Goal: Task Accomplishment & Management: Manage account settings

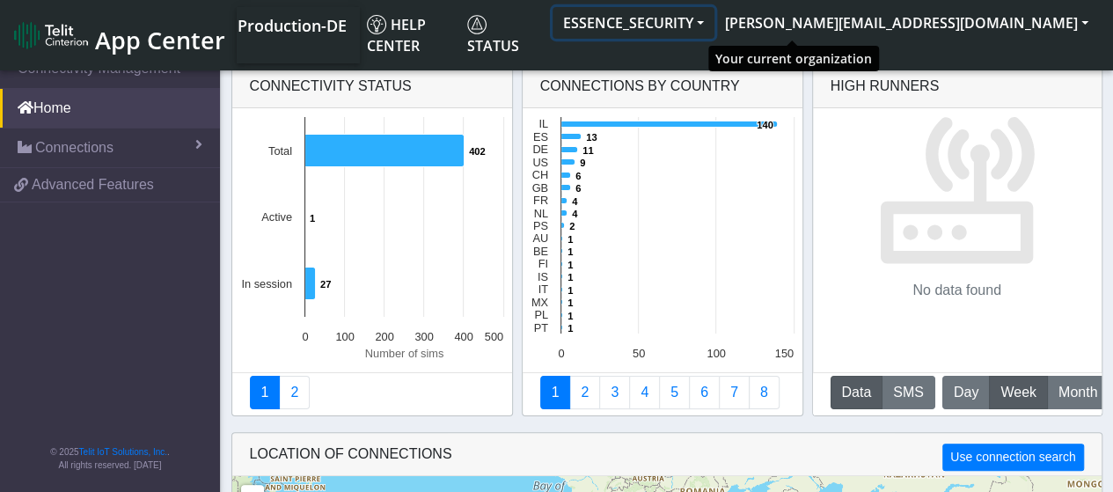
click at [714, 24] on button "ESSENCE_SECURITY" at bounding box center [634, 23] width 162 height 32
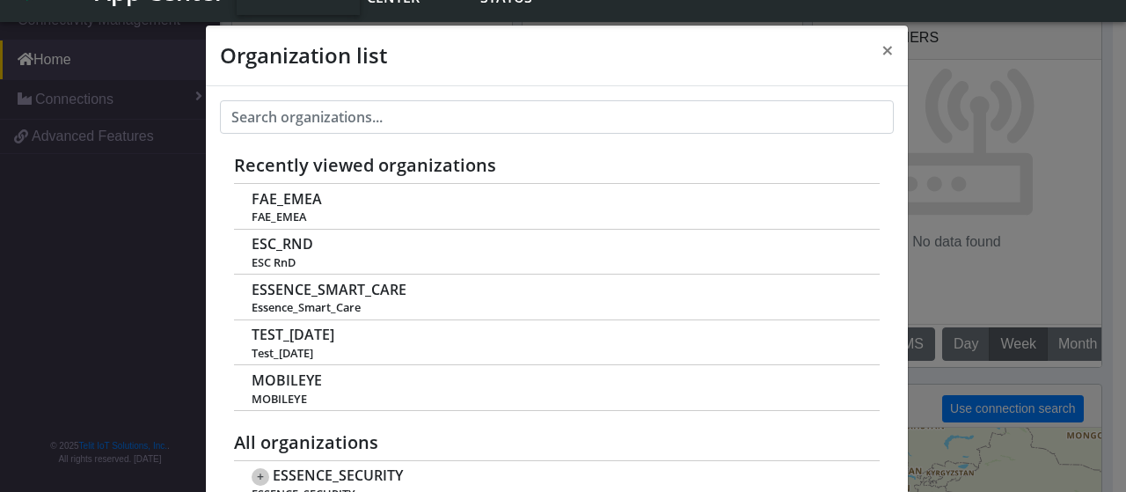
scroll to position [6, 0]
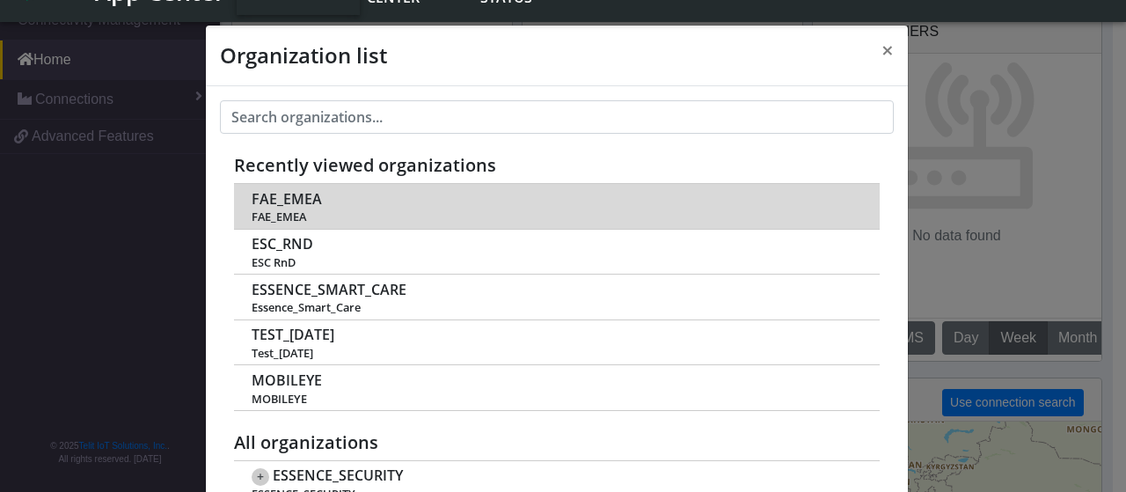
click at [288, 210] on span "FAE_EMEA" at bounding box center [556, 216] width 609 height 13
click at [284, 194] on span "FAE_EMEA" at bounding box center [287, 199] width 70 height 17
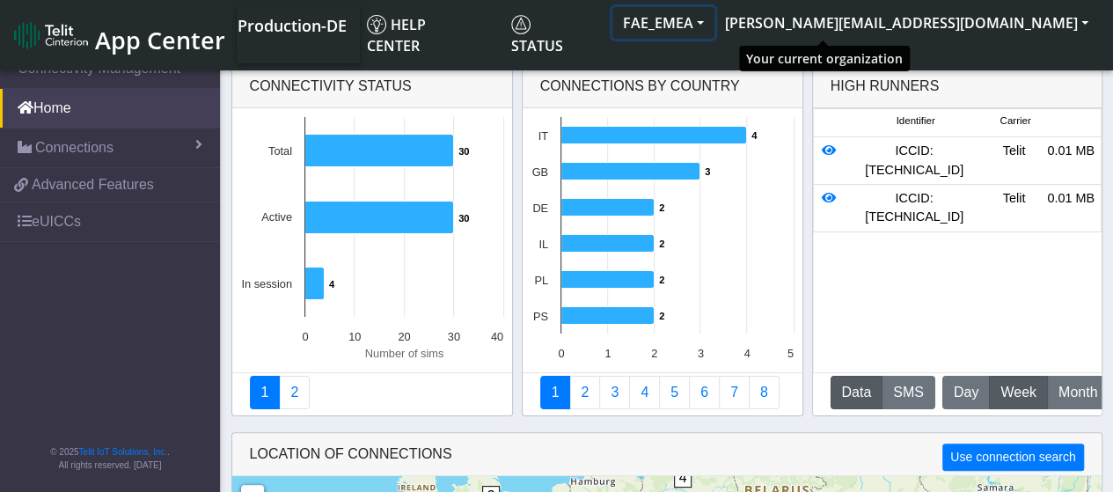
click at [714, 22] on button "FAE_EMEA" at bounding box center [663, 23] width 102 height 32
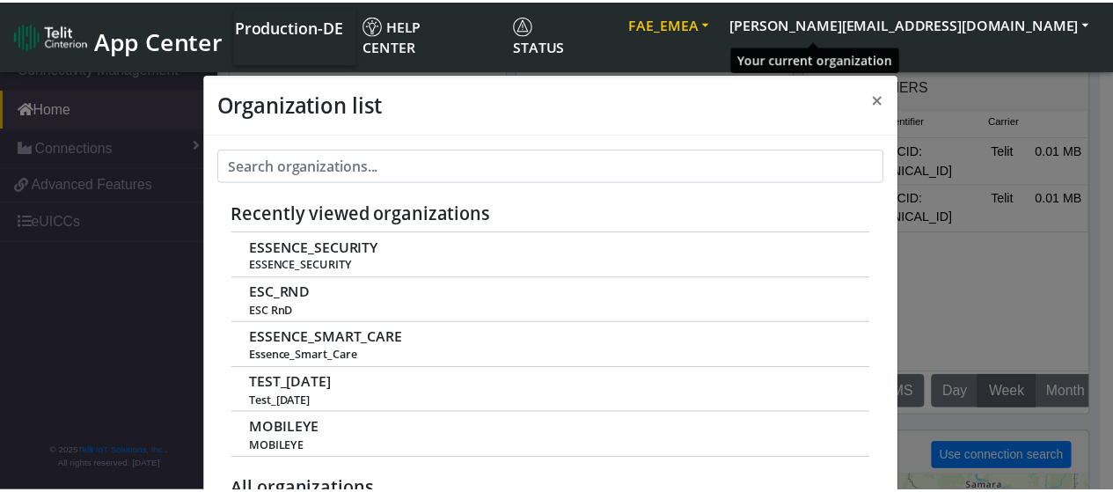
scroll to position [6, 0]
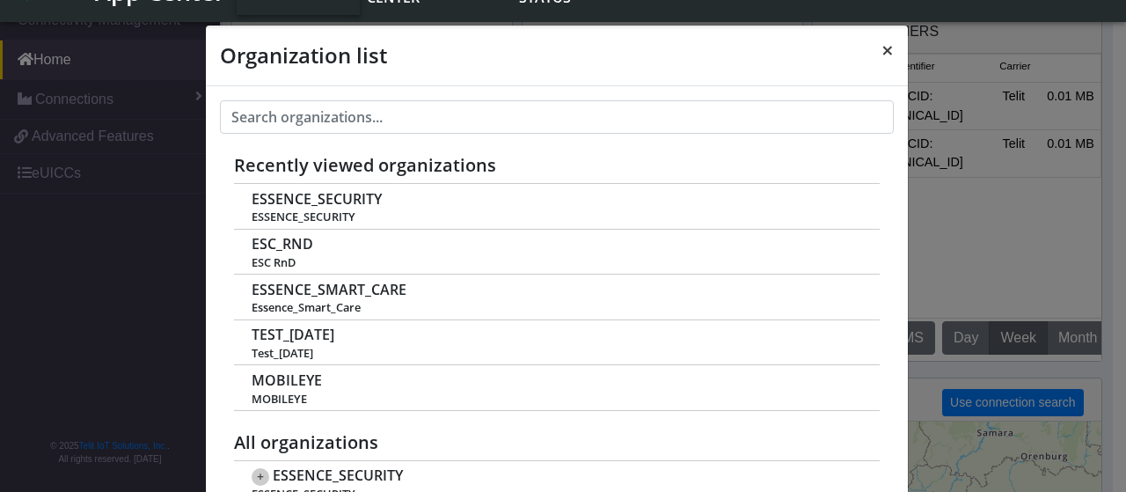
click at [887, 51] on button "×" at bounding box center [888, 50] width 40 height 49
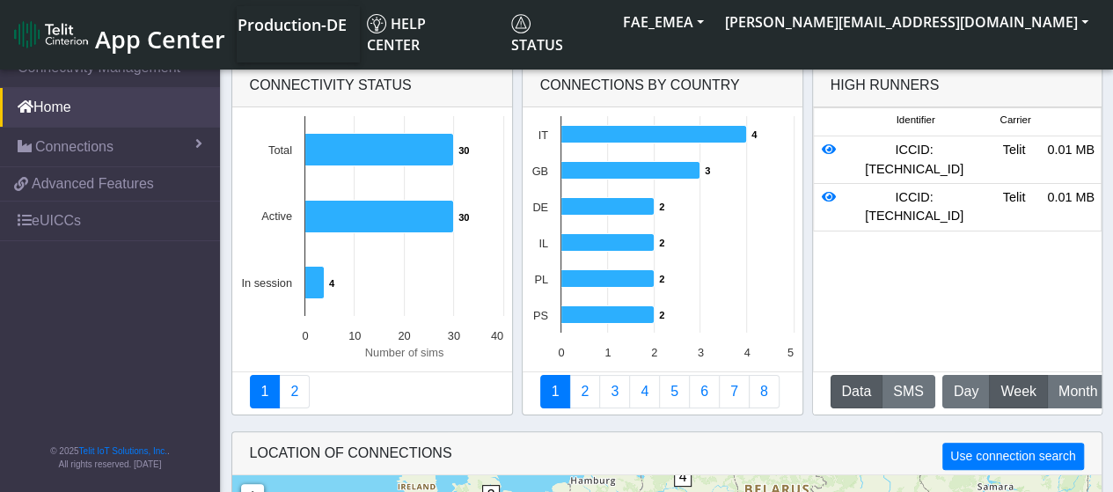
scroll to position [0, 0]
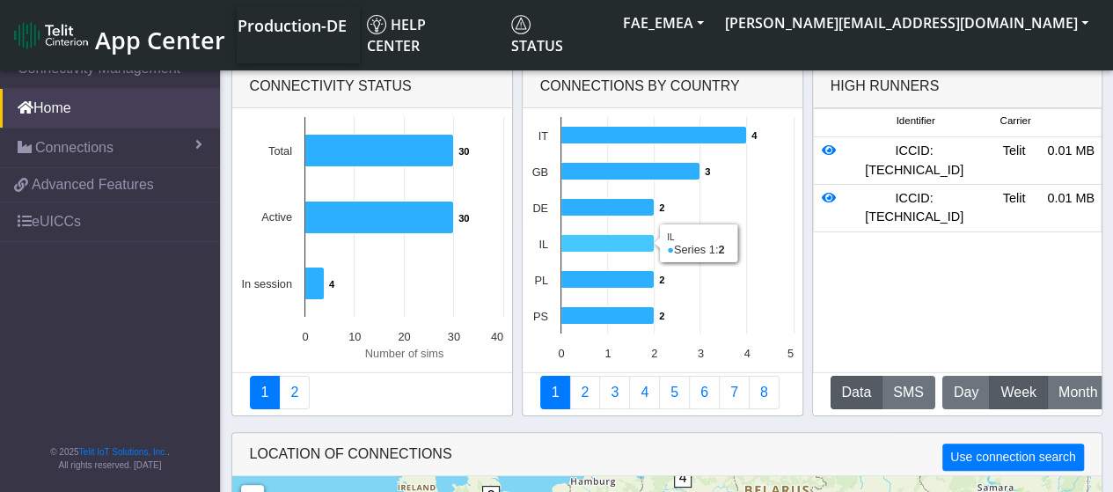
click at [607, 240] on icon at bounding box center [607, 244] width 93 height 18
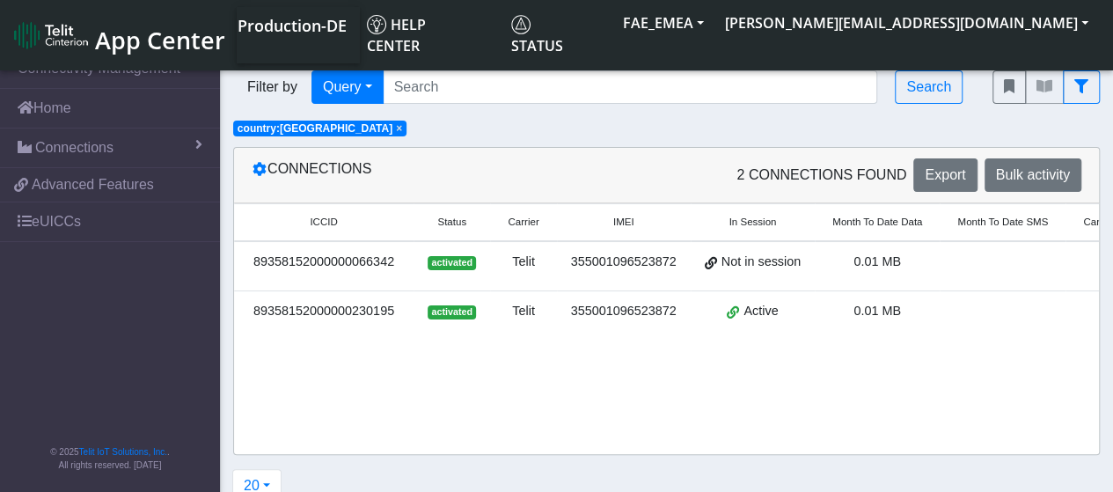
click at [336, 309] on div "89358152000000230195" at bounding box center [324, 311] width 158 height 19
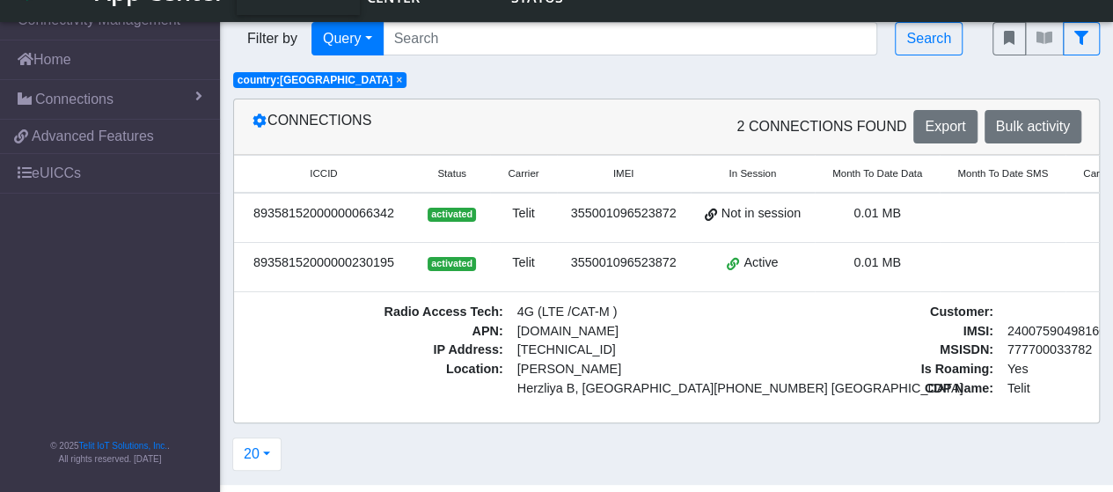
scroll to position [2, 0]
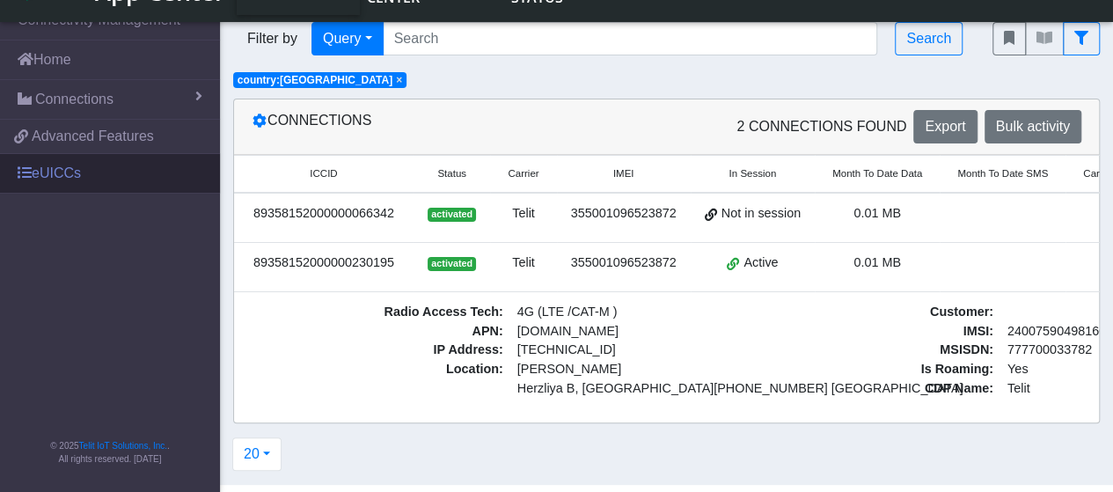
click at [56, 163] on link "eUICCs" at bounding box center [110, 173] width 220 height 39
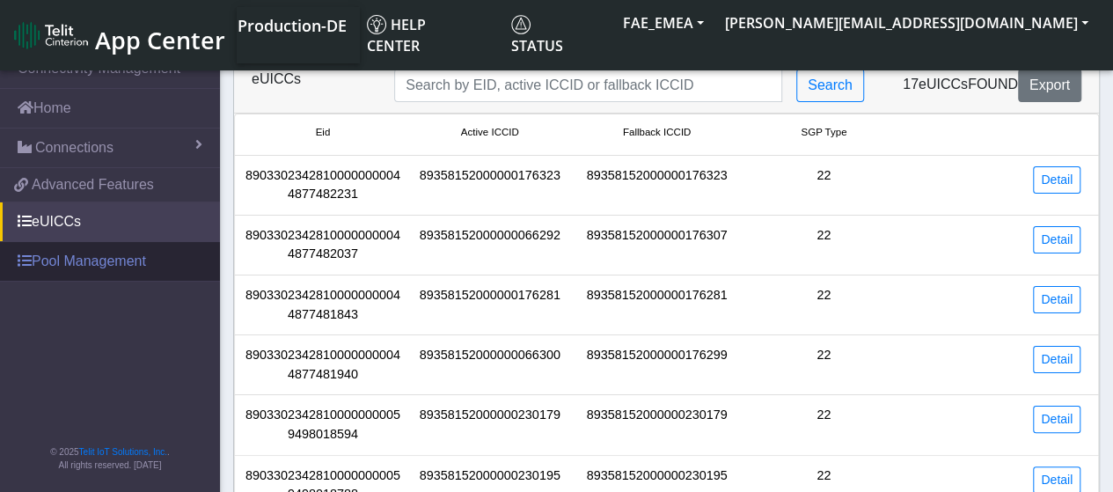
click at [71, 261] on link "Pool Management" at bounding box center [110, 261] width 220 height 39
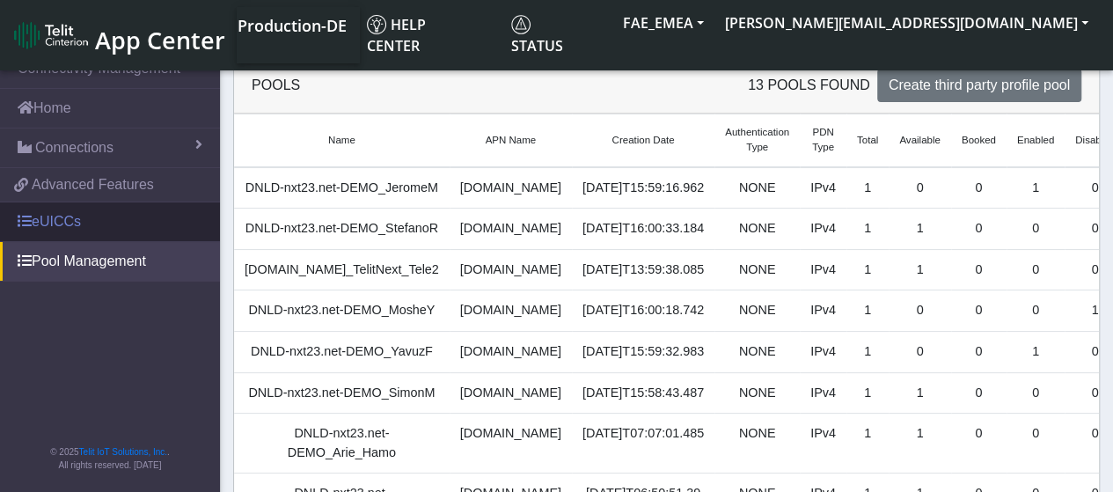
click at [55, 222] on link "eUICCs" at bounding box center [110, 221] width 220 height 39
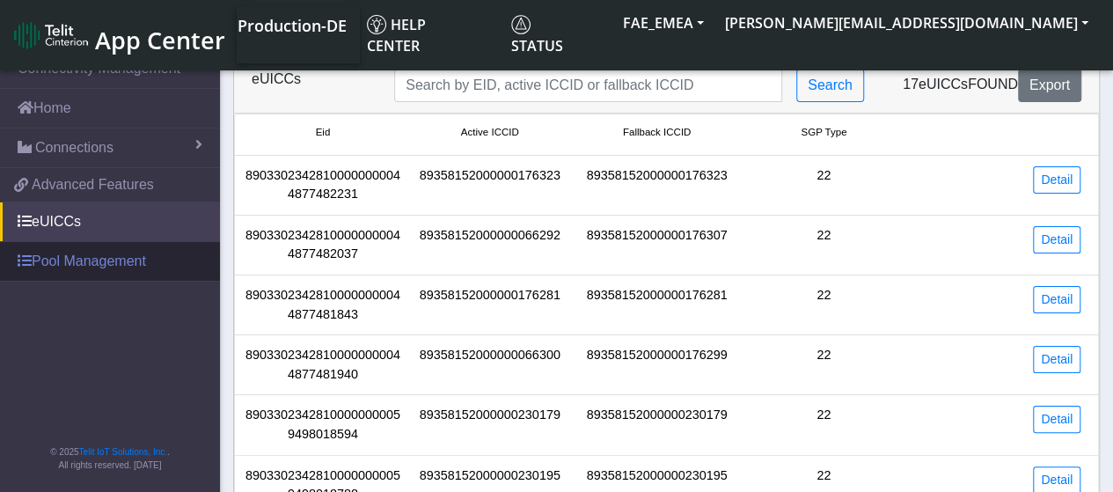
click at [22, 255] on span at bounding box center [25, 260] width 14 height 14
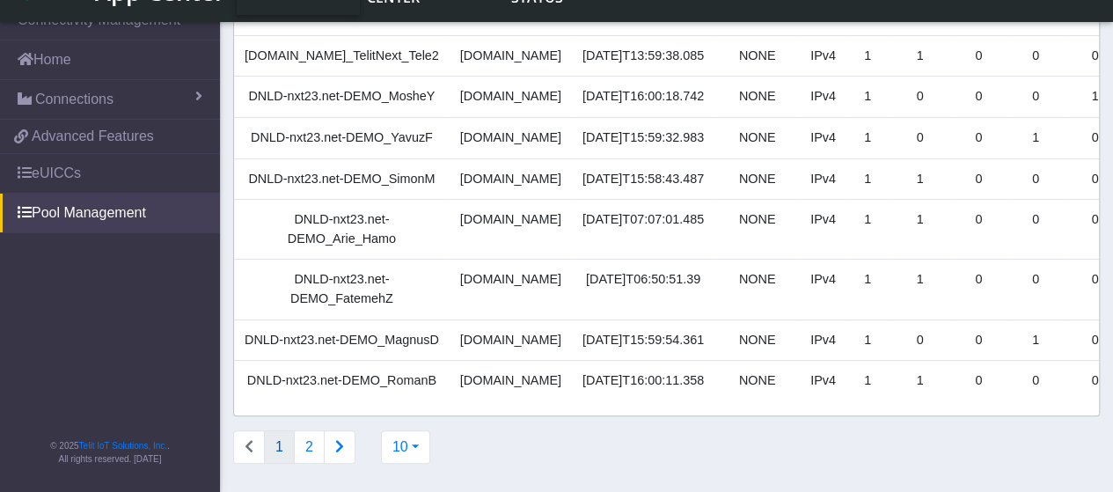
scroll to position [264, 0]
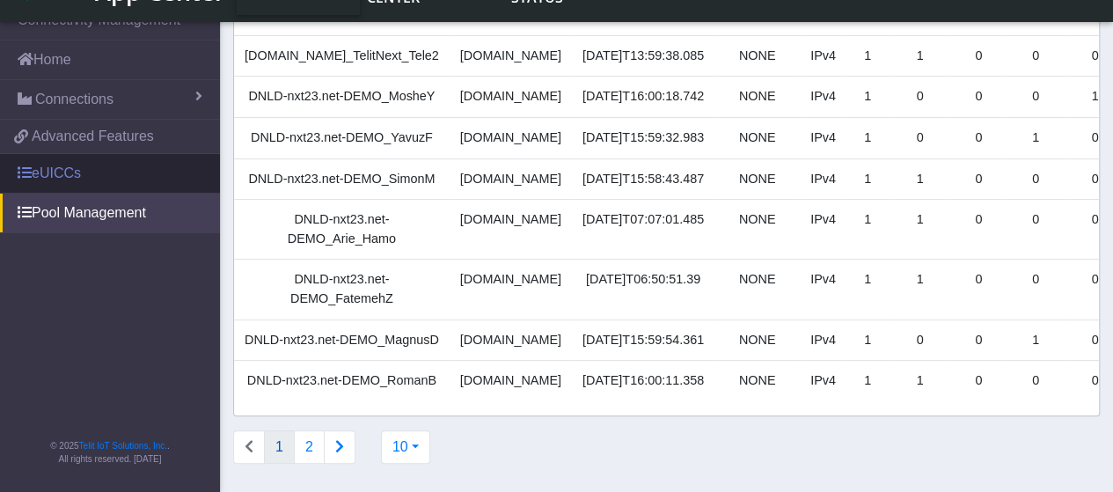
click at [63, 173] on link "eUICCs" at bounding box center [110, 173] width 220 height 39
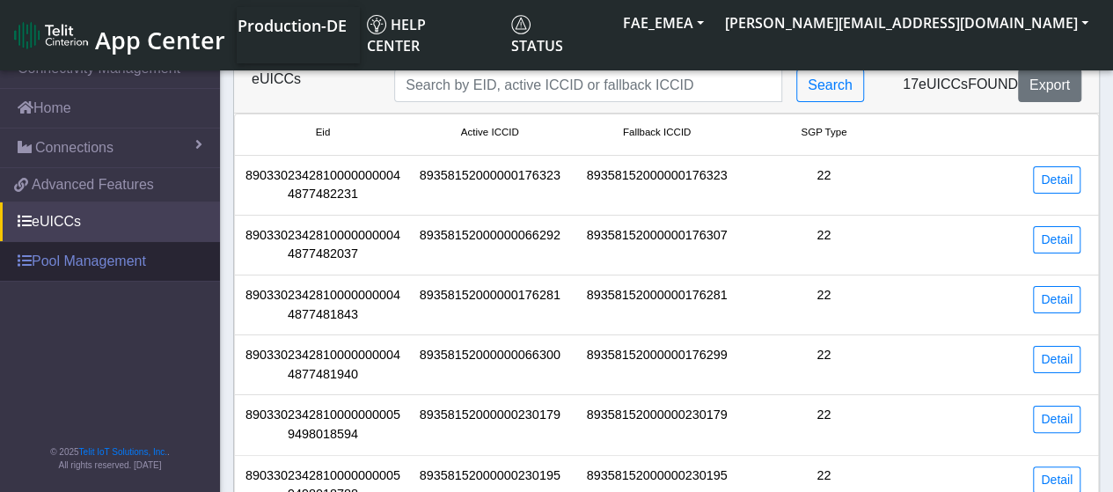
click at [123, 253] on link "Pool Management" at bounding box center [110, 261] width 220 height 39
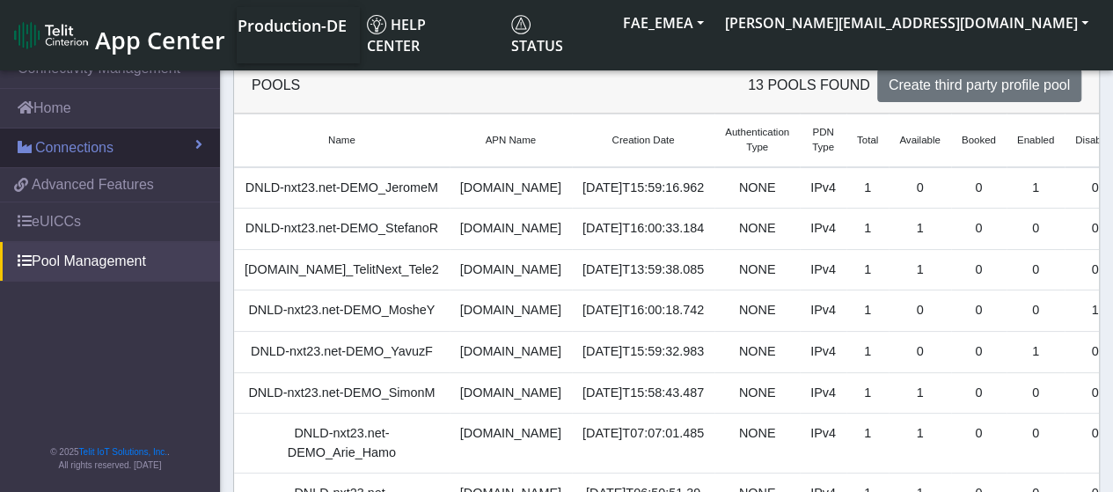
click at [96, 143] on span "Connections" at bounding box center [74, 147] width 78 height 21
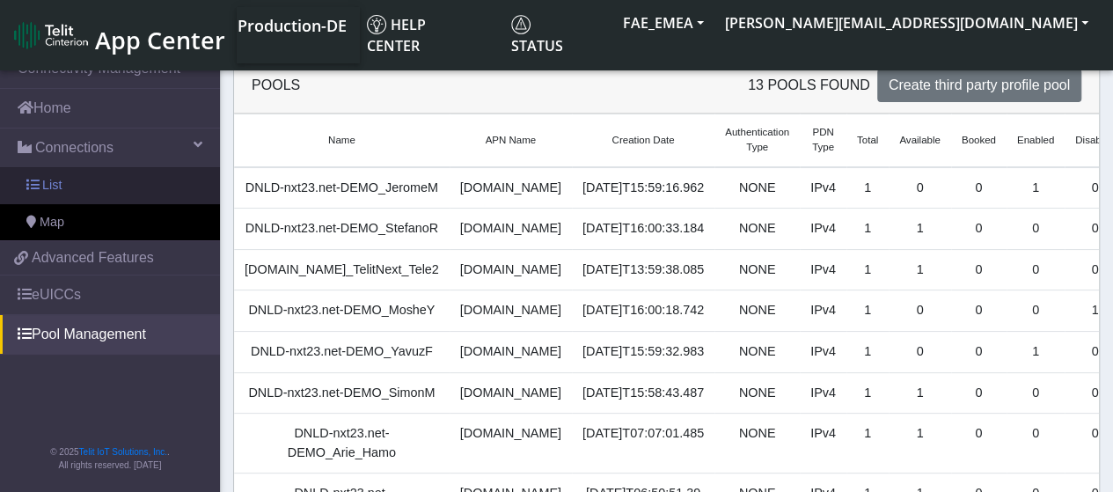
click at [58, 183] on span "List" at bounding box center [51, 185] width 19 height 19
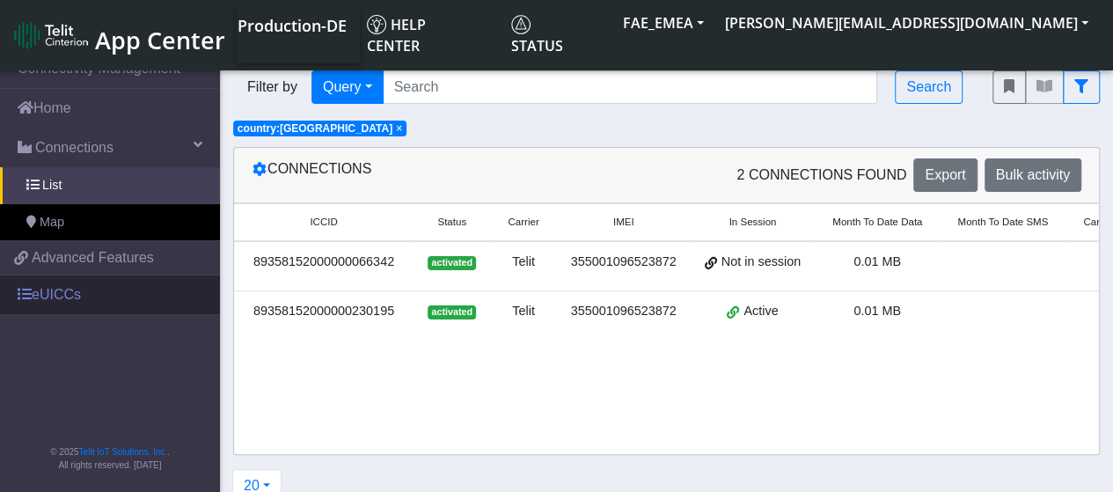
click at [51, 292] on link "eUICCs" at bounding box center [110, 294] width 220 height 39
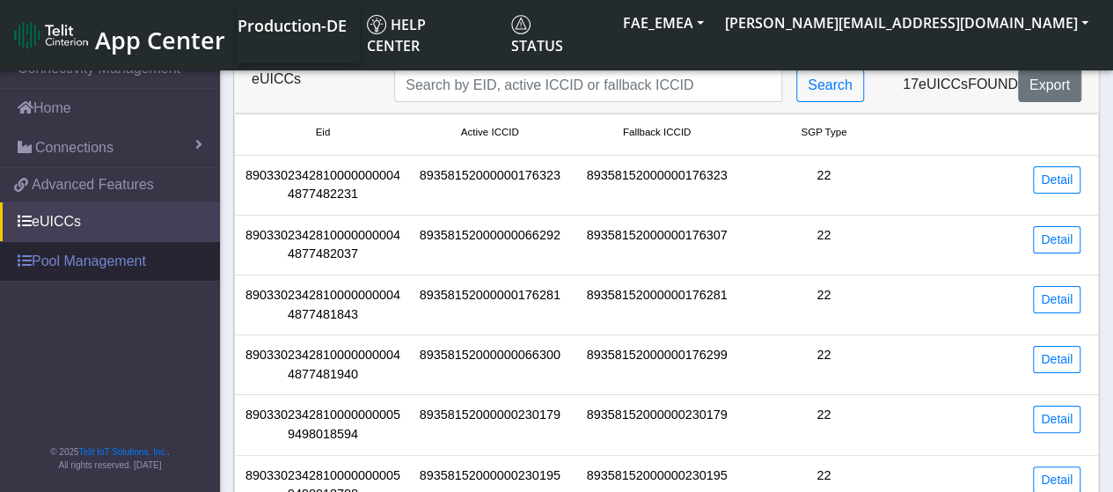
click at [67, 264] on link "Pool Management" at bounding box center [110, 261] width 220 height 39
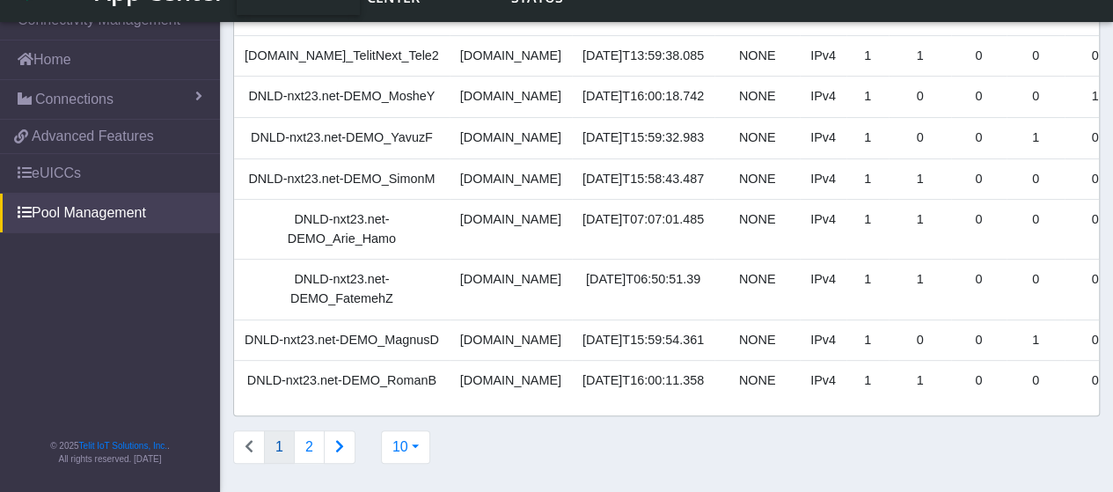
scroll to position [311, 0]
click at [338, 453] on icon "Connections list navigation" at bounding box center [339, 446] width 9 height 14
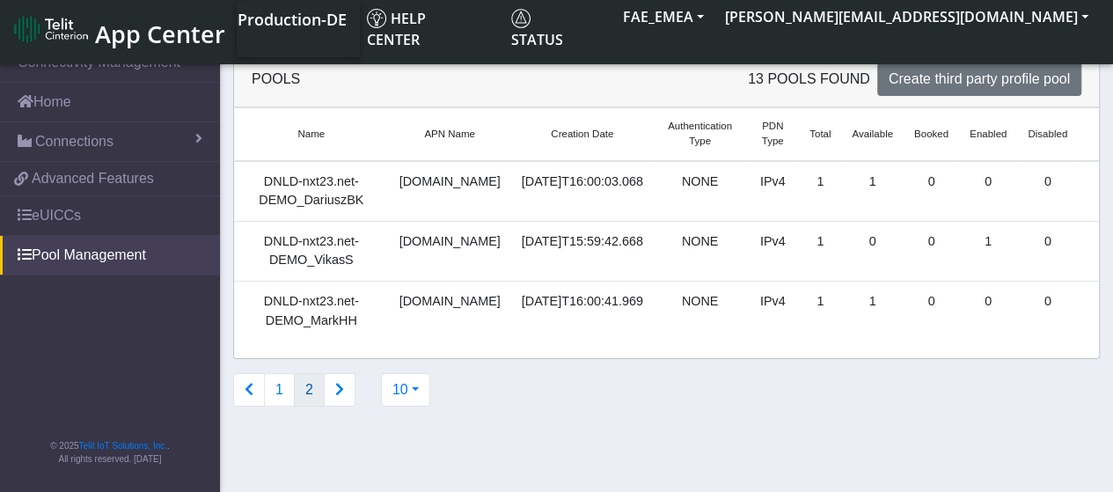
scroll to position [0, 0]
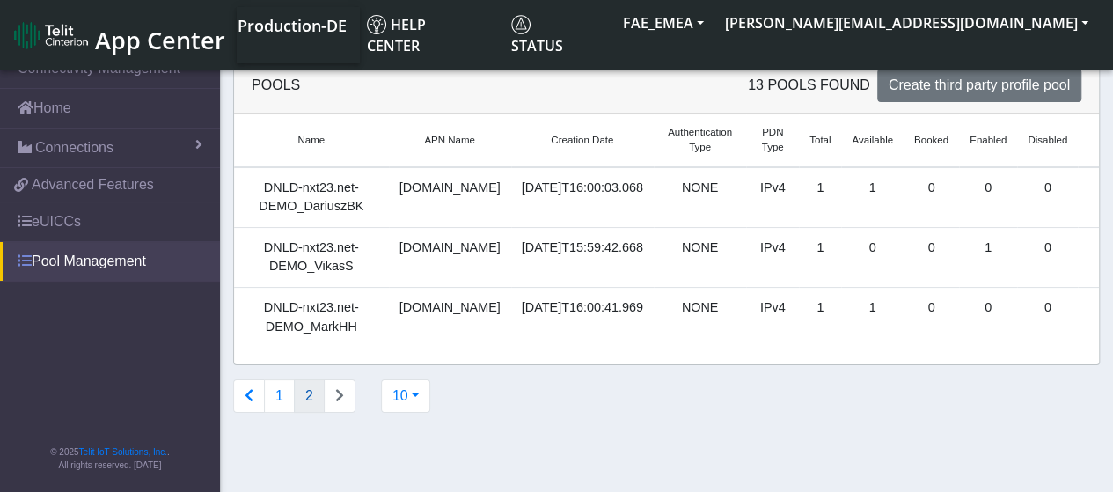
click at [39, 260] on link "Pool Management" at bounding box center [110, 261] width 220 height 39
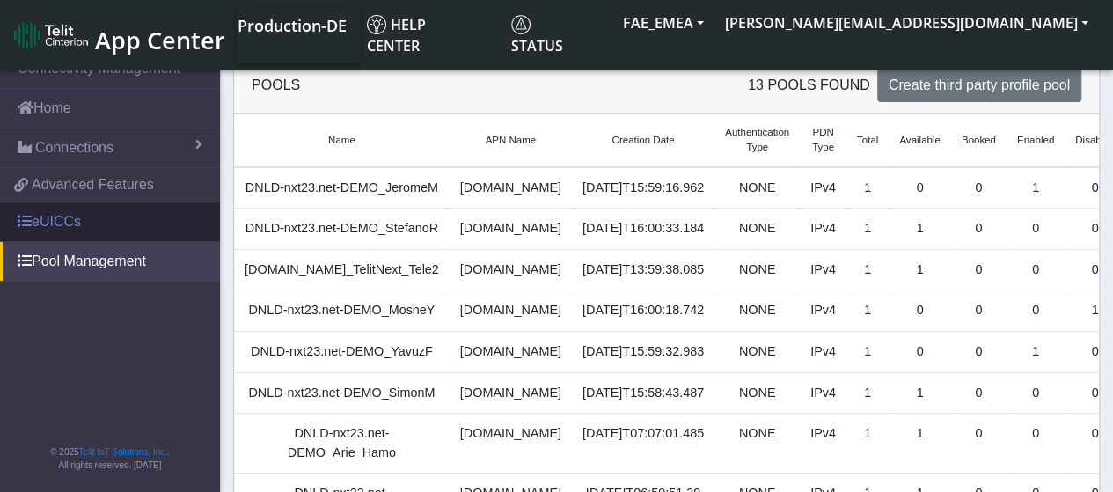
click at [62, 215] on link "eUICCs" at bounding box center [110, 221] width 220 height 39
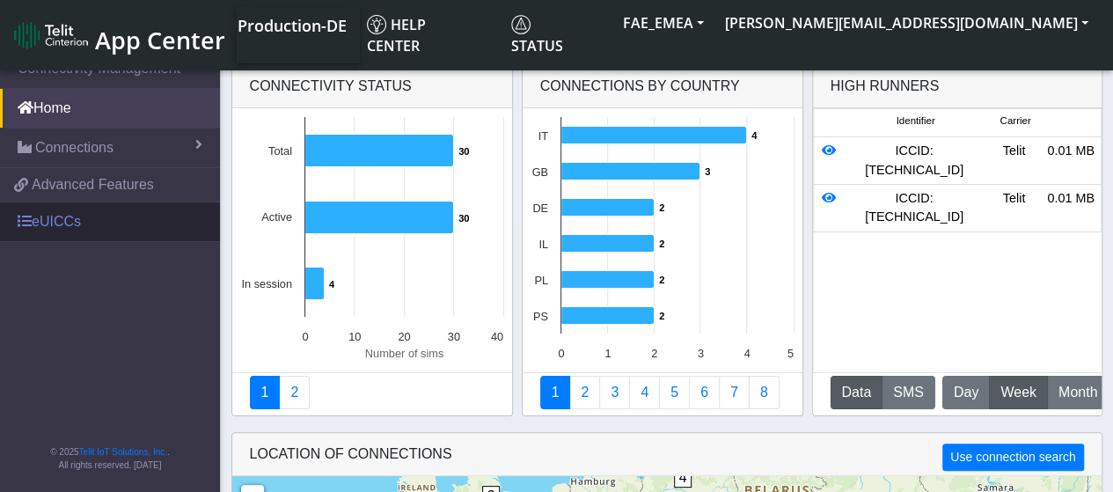
click at [74, 223] on link "eUICCs" at bounding box center [110, 221] width 220 height 39
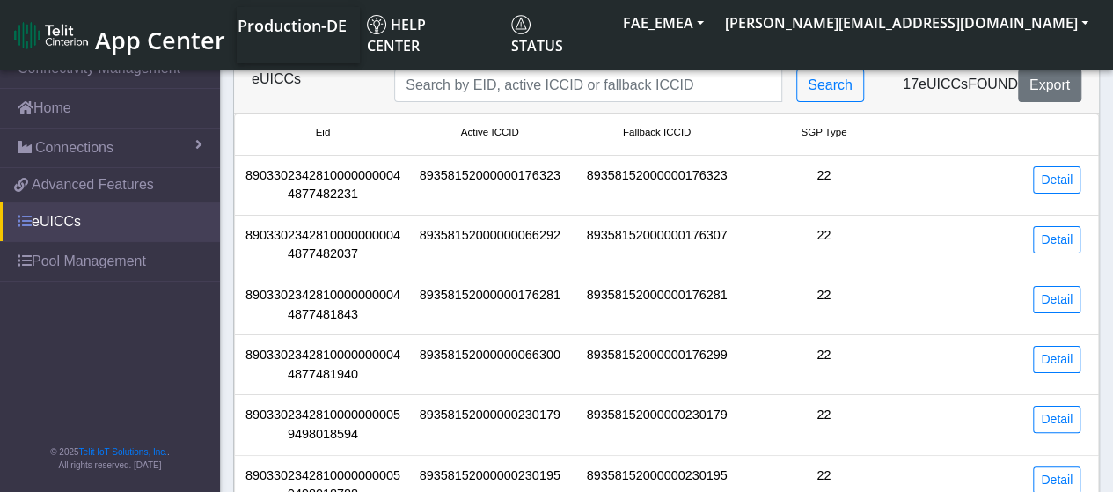
click at [62, 223] on link "eUICCs" at bounding box center [110, 221] width 220 height 39
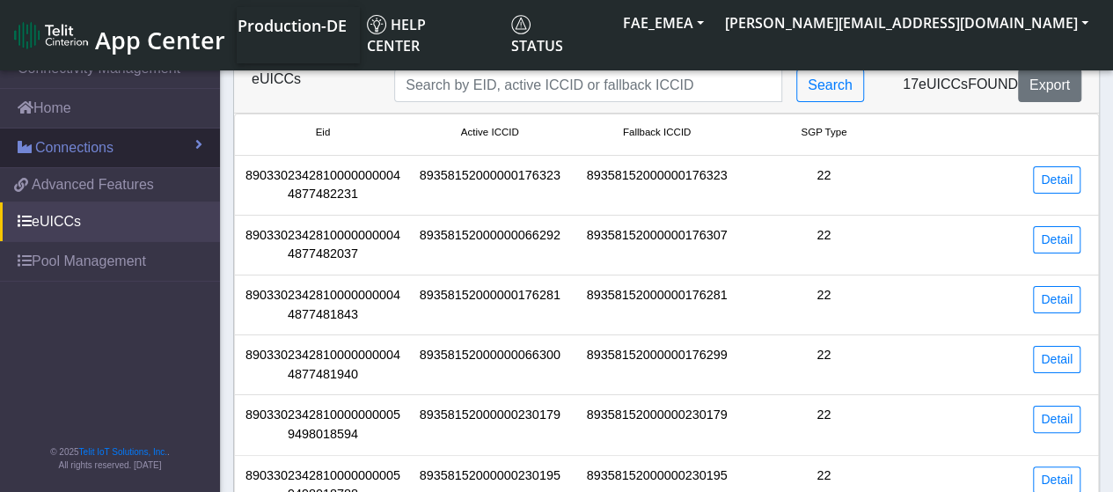
click at [195, 141] on span at bounding box center [198, 144] width 7 height 14
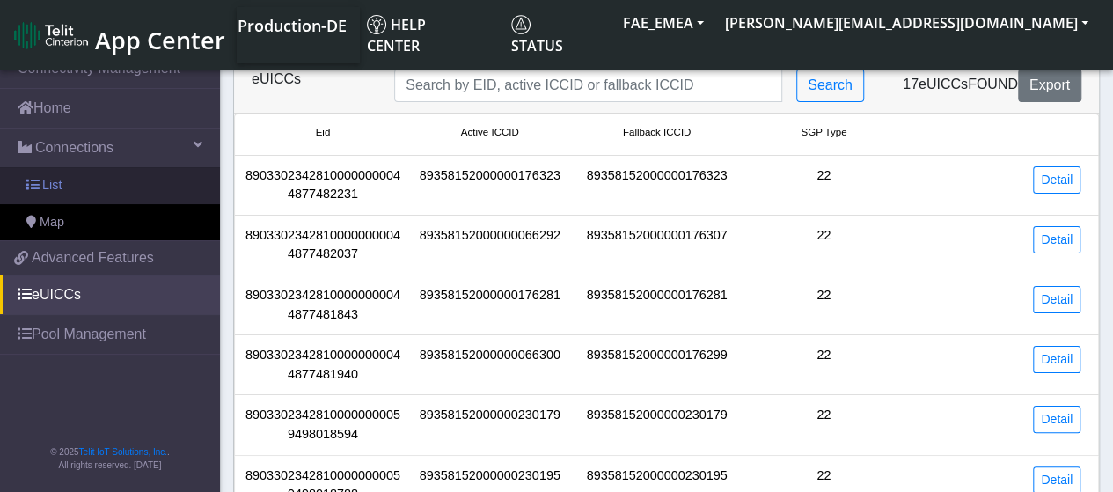
click at [40, 181] on link "List" at bounding box center [110, 185] width 220 height 37
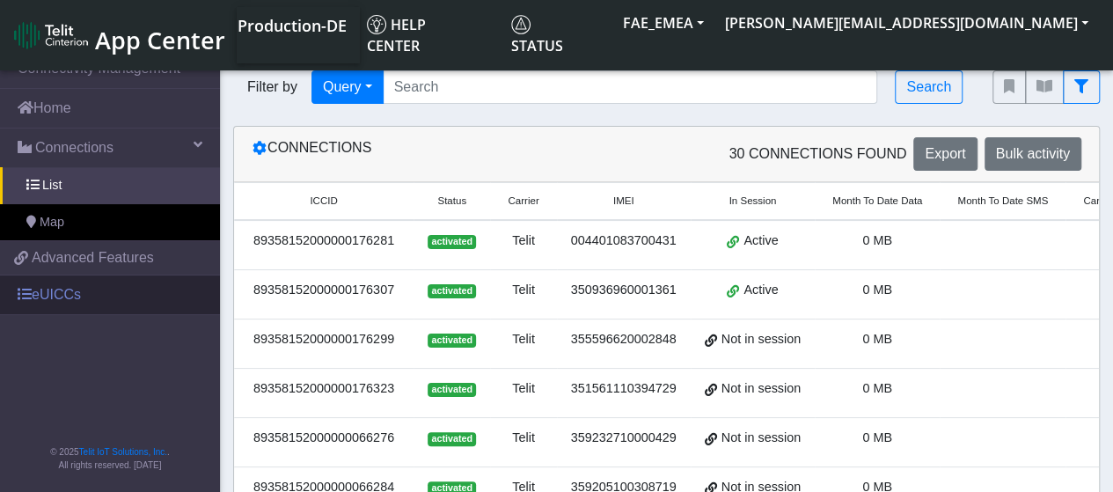
click at [56, 293] on link "eUICCs" at bounding box center [110, 294] width 220 height 39
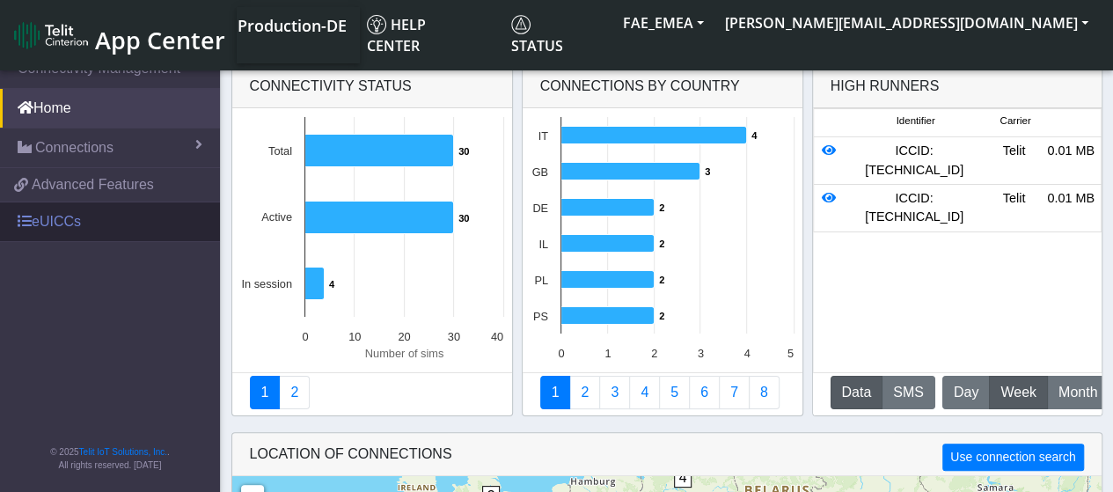
click at [52, 221] on link "eUICCs" at bounding box center [110, 221] width 220 height 39
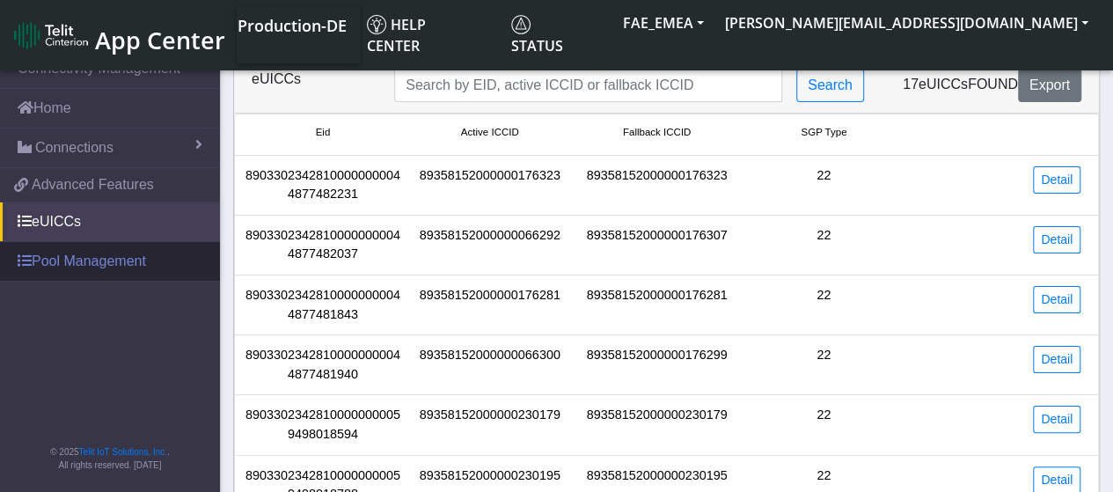
click at [82, 266] on link "Pool Management" at bounding box center [110, 261] width 220 height 39
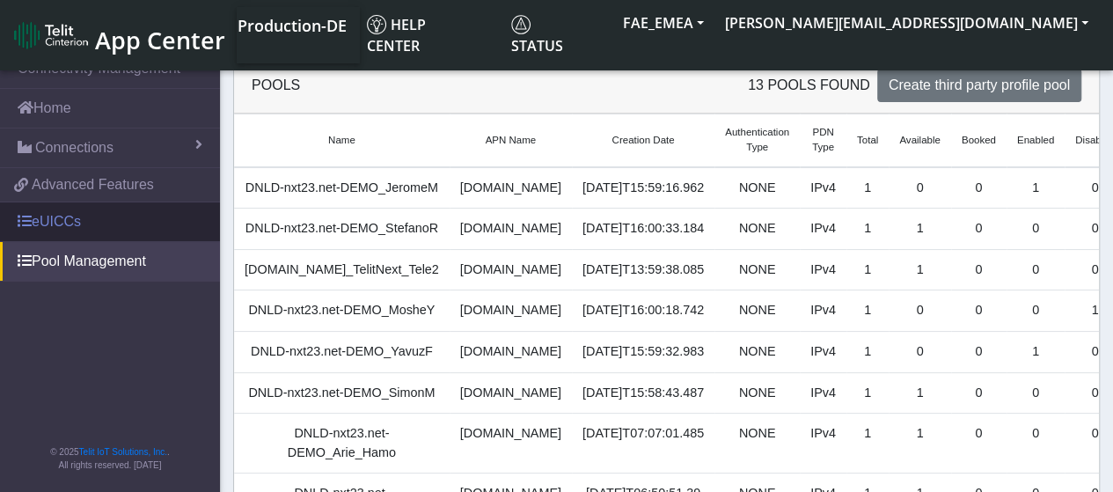
click at [62, 223] on link "eUICCs" at bounding box center [110, 221] width 220 height 39
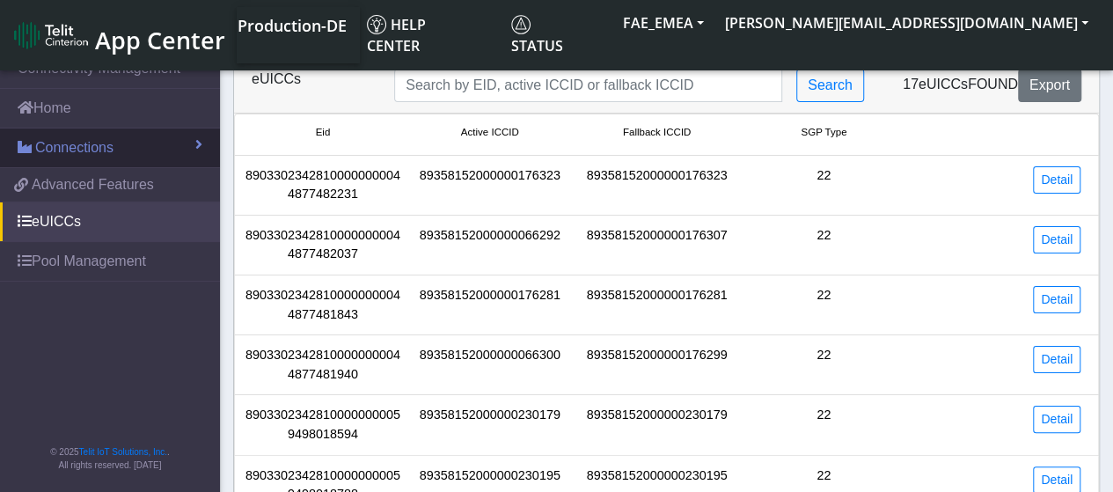
click at [59, 147] on span "Connections" at bounding box center [74, 147] width 78 height 21
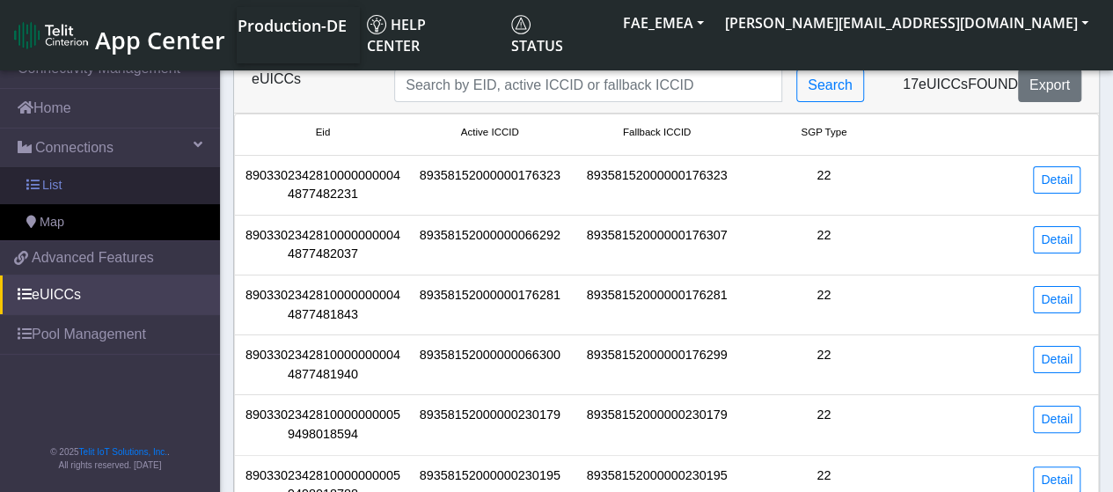
click at [55, 182] on span "List" at bounding box center [51, 185] width 19 height 19
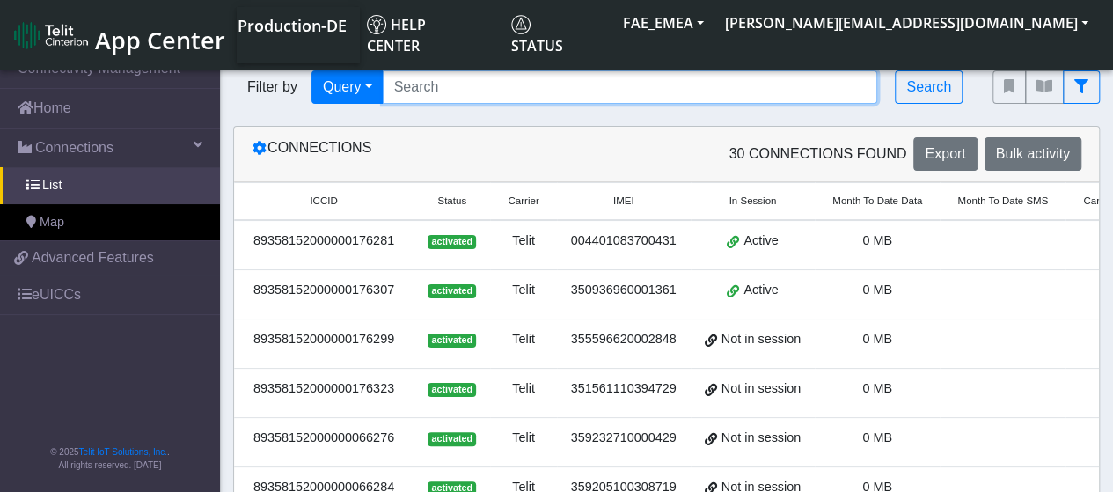
click at [459, 93] on input "Search..." at bounding box center [630, 86] width 495 height 33
paste input "9358152000000230195"
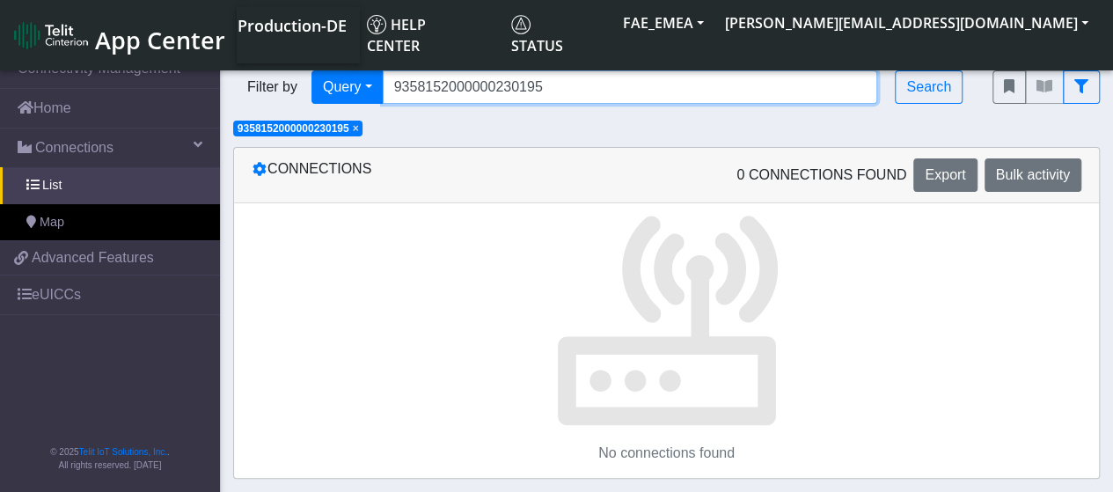
click at [395, 92] on input "9358152000000230195" at bounding box center [630, 86] width 495 height 33
click at [561, 96] on input "89358152000000230195" at bounding box center [630, 86] width 495 height 33
type input "89358152000000230195"
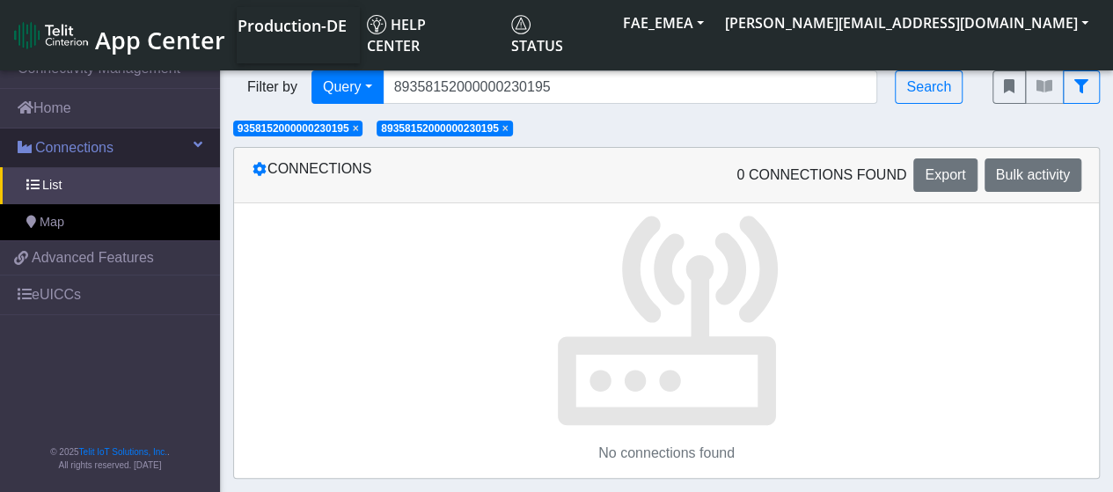
click at [78, 142] on span "Connections" at bounding box center [74, 147] width 78 height 21
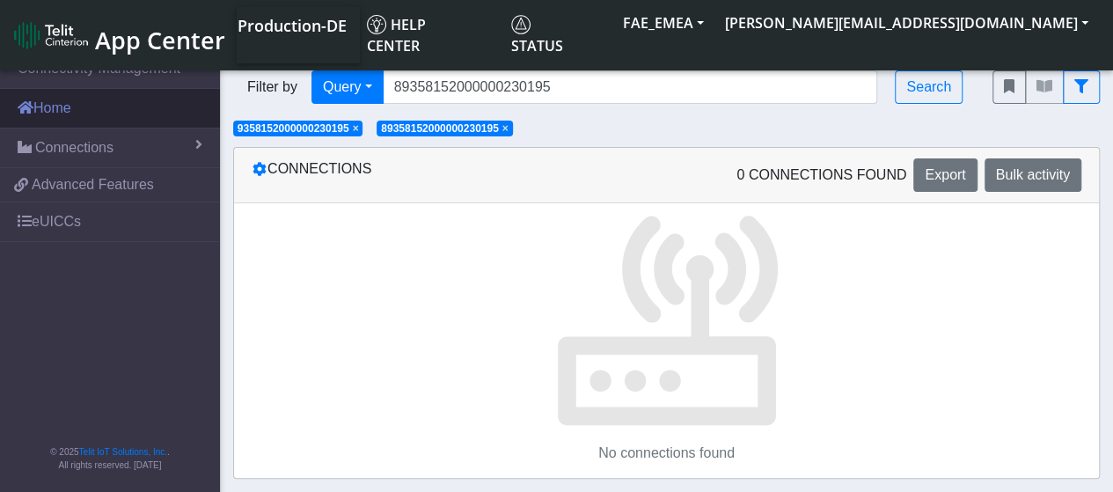
click at [53, 109] on link "Home" at bounding box center [110, 108] width 220 height 39
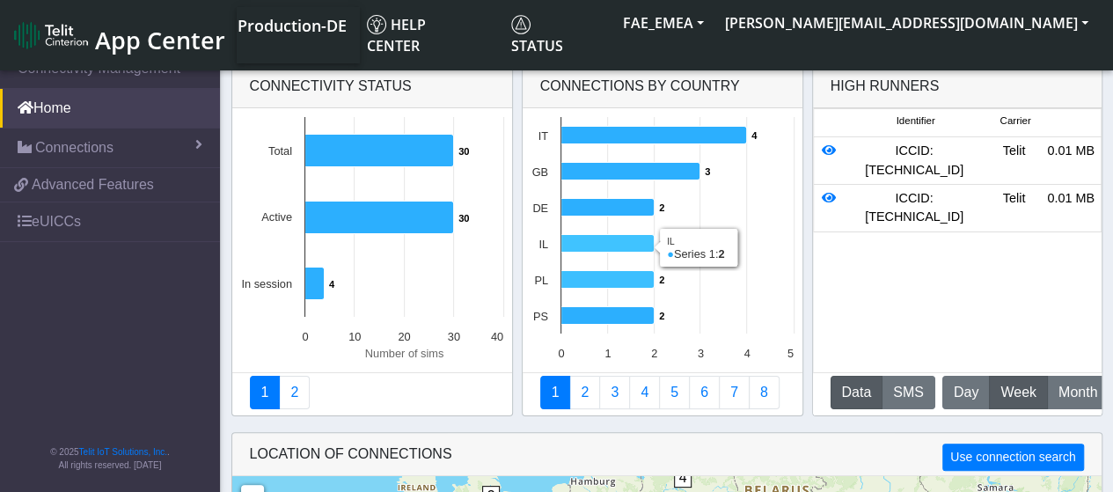
click at [592, 241] on icon at bounding box center [607, 244] width 93 height 18
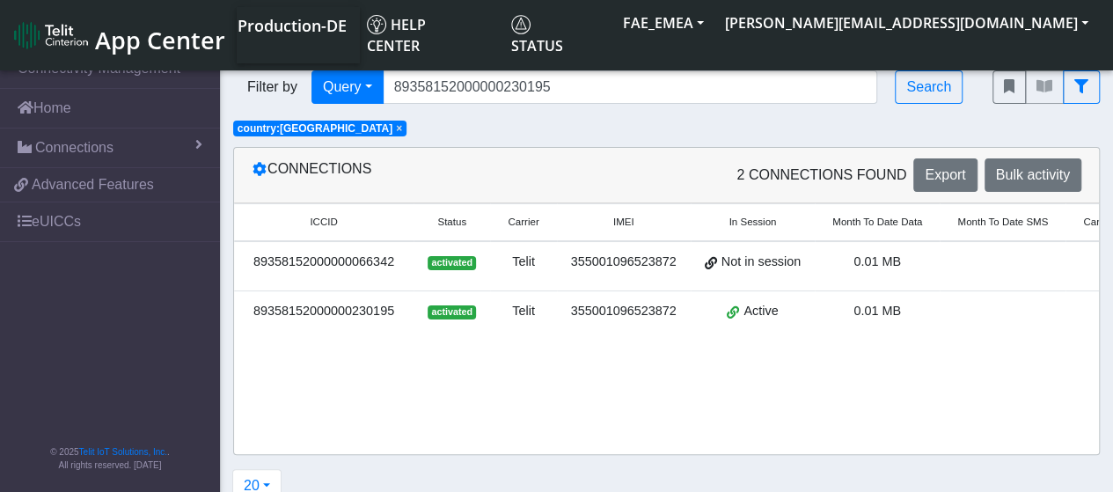
click at [362, 310] on div "89358152000000230195" at bounding box center [324, 311] width 158 height 19
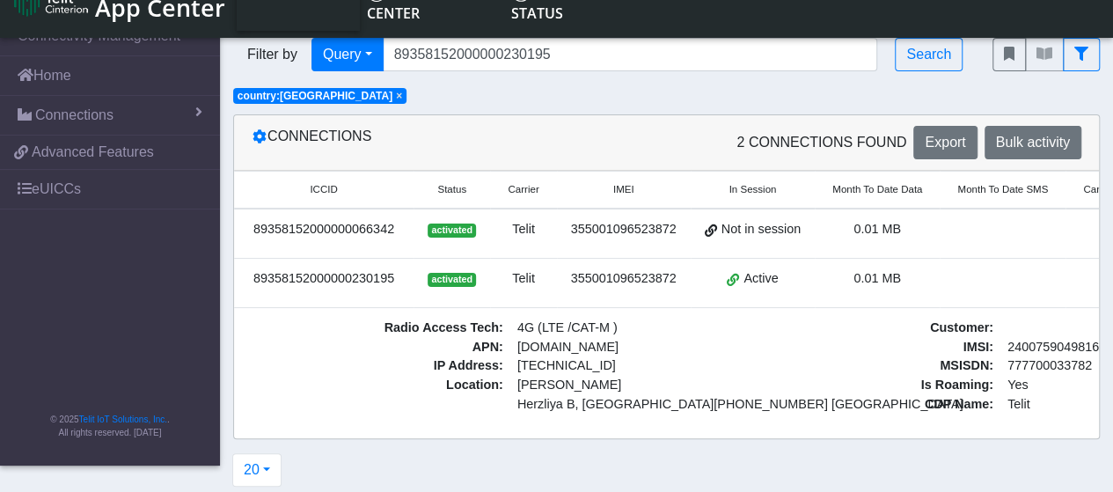
scroll to position [2, 0]
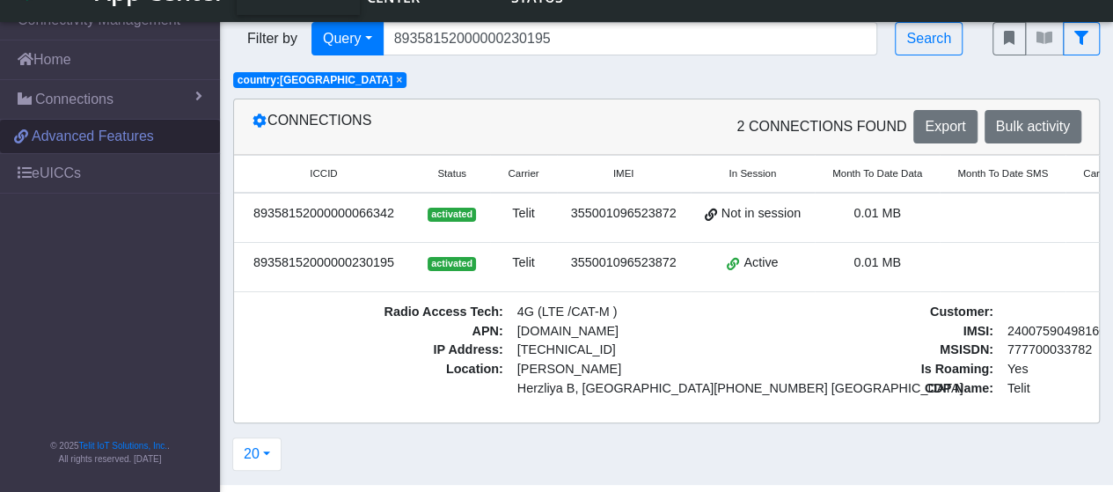
drag, startPoint x: 399, startPoint y: 258, endPoint x: 150, endPoint y: 172, distance: 263.2
click at [239, 272] on td "89358152000000230195" at bounding box center [324, 267] width 180 height 49
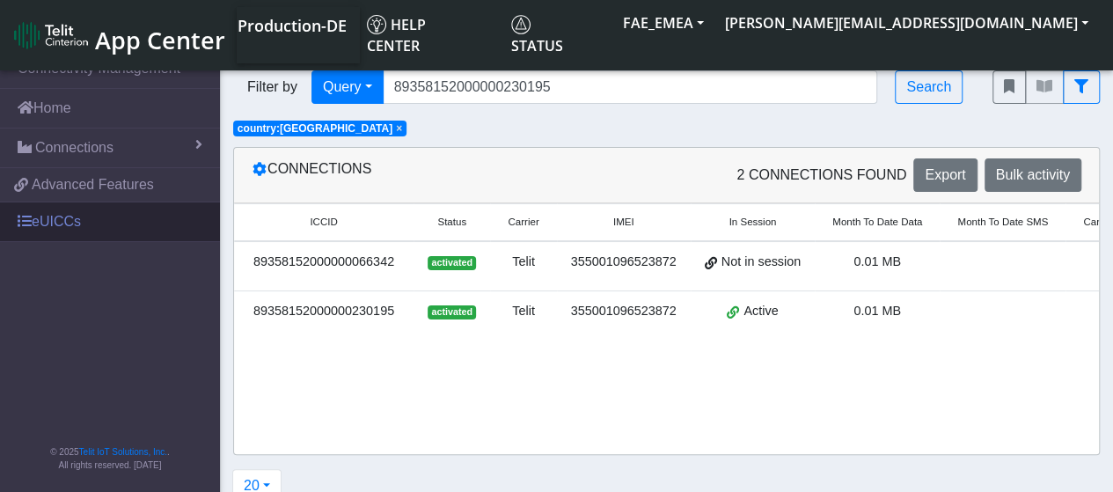
click at [50, 222] on link "eUICCs" at bounding box center [110, 221] width 220 height 39
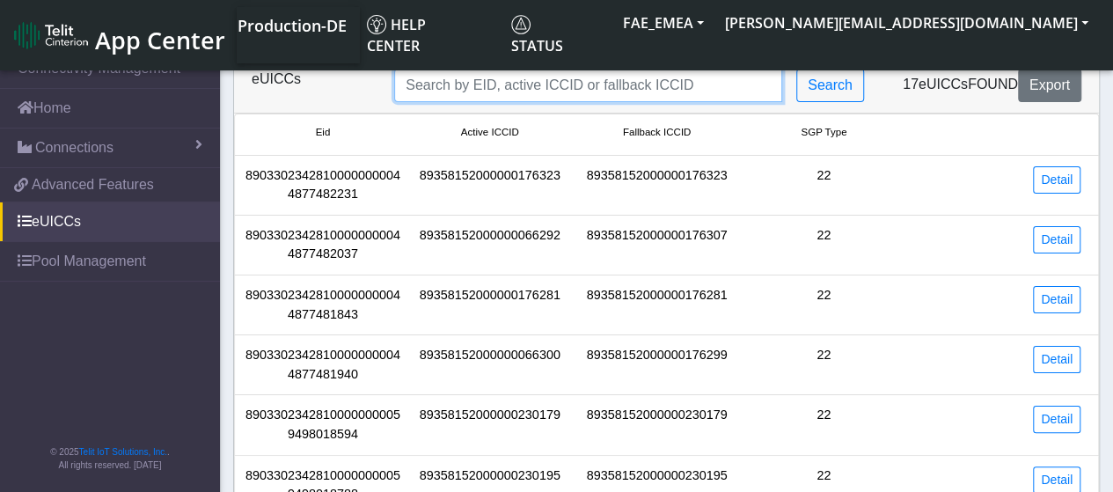
click at [620, 84] on input "Search..." at bounding box center [588, 85] width 388 height 33
paste input "9358152000000230195"
click at [403, 89] on input "9358152000000230195" at bounding box center [588, 85] width 388 height 33
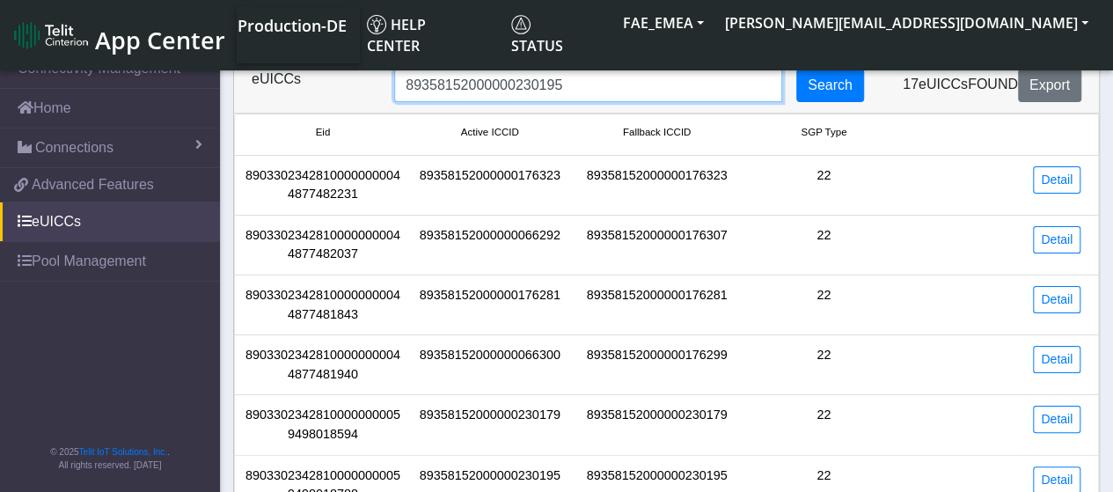
type input "89358152000000230195"
click at [839, 85] on button "Search" at bounding box center [830, 85] width 68 height 33
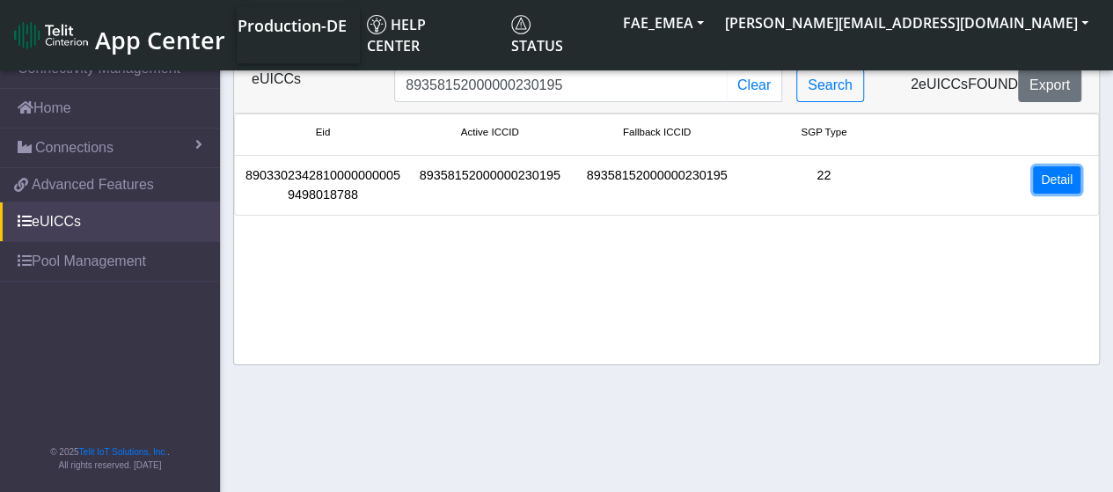
click at [1062, 179] on link "Detail" at bounding box center [1057, 179] width 48 height 27
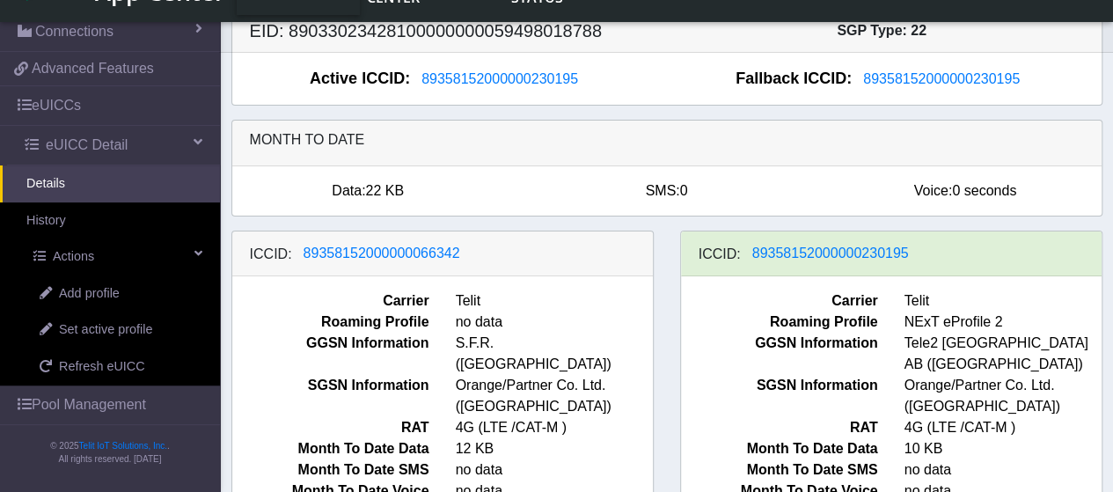
scroll to position [63, 0]
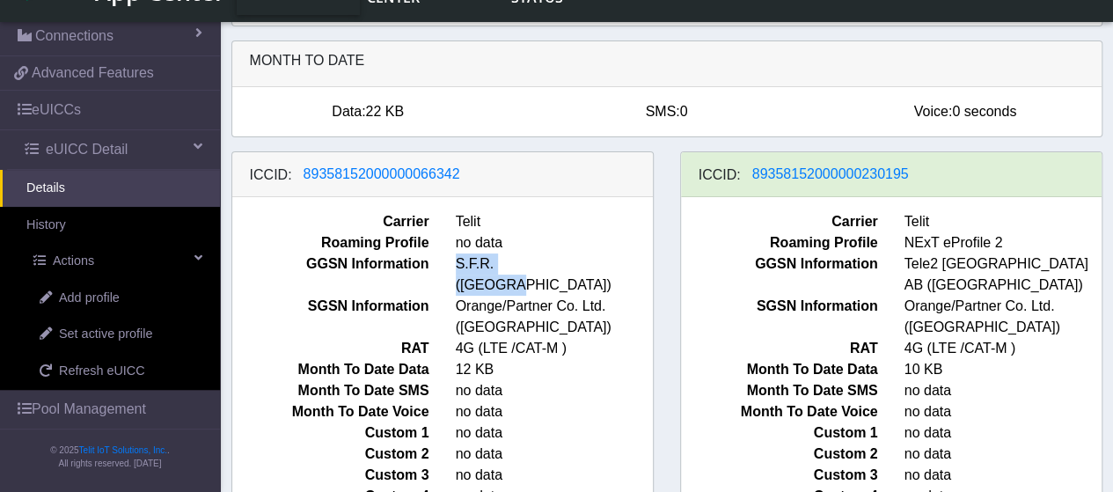
drag, startPoint x: 456, startPoint y: 263, endPoint x: 555, endPoint y: 257, distance: 99.6
click at [555, 257] on span "S.F.R. ([GEOGRAPHIC_DATA])" at bounding box center [554, 274] width 223 height 42
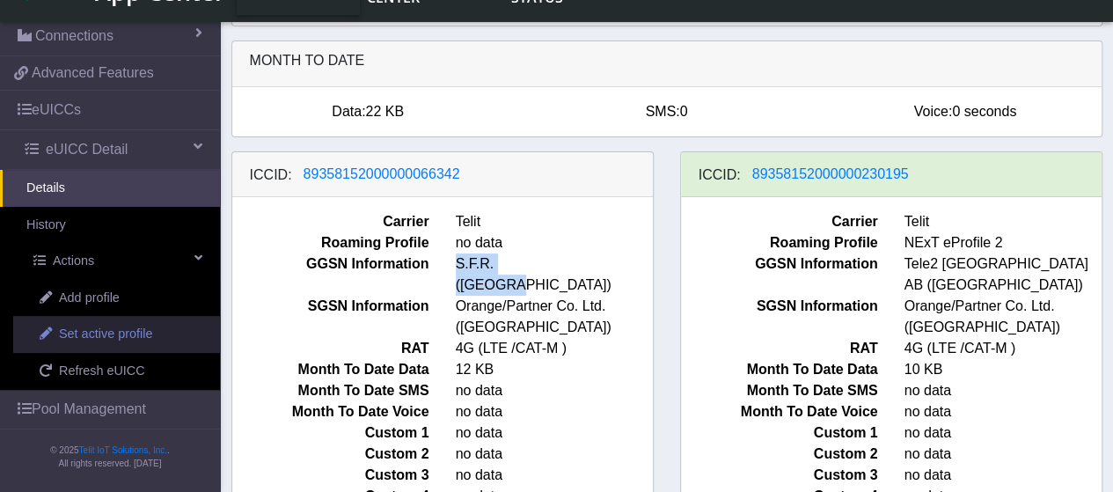
click at [93, 334] on span "Set active profile" at bounding box center [105, 334] width 93 height 19
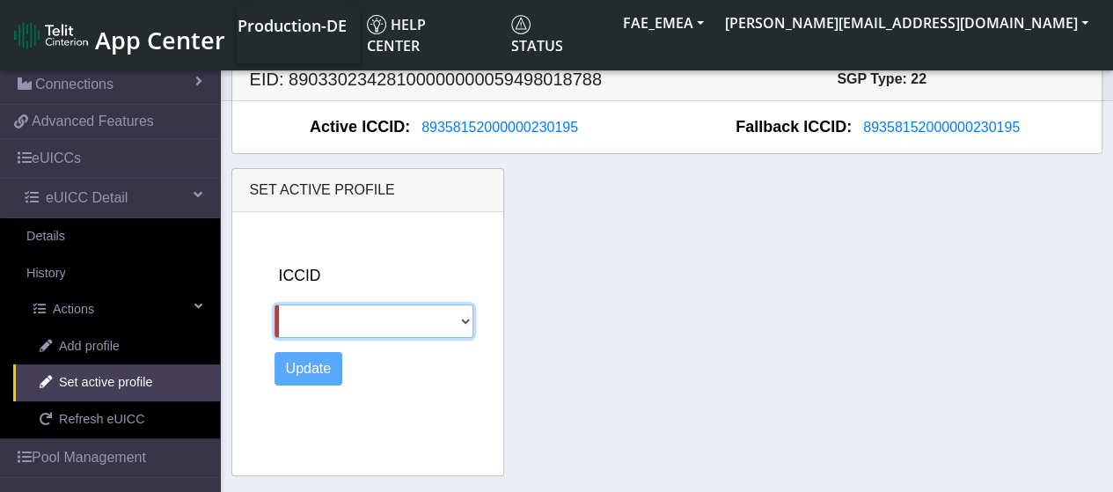
click at [463, 316] on select "89358152000000066342" at bounding box center [375, 320] width 200 height 33
select select "89358152000000066342"
click at [275, 304] on select "89358152000000066342" at bounding box center [375, 320] width 200 height 33
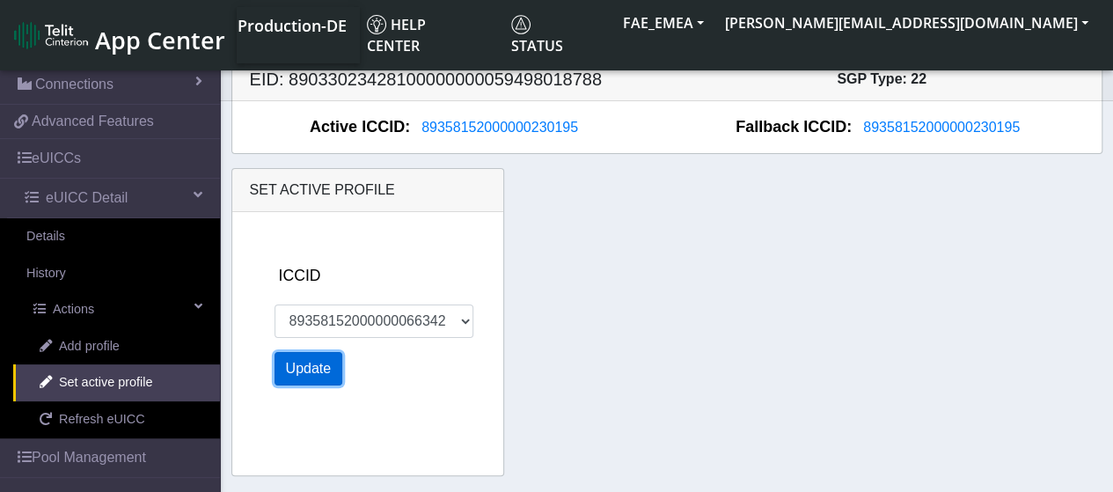
click at [304, 367] on button "Update" at bounding box center [309, 368] width 69 height 33
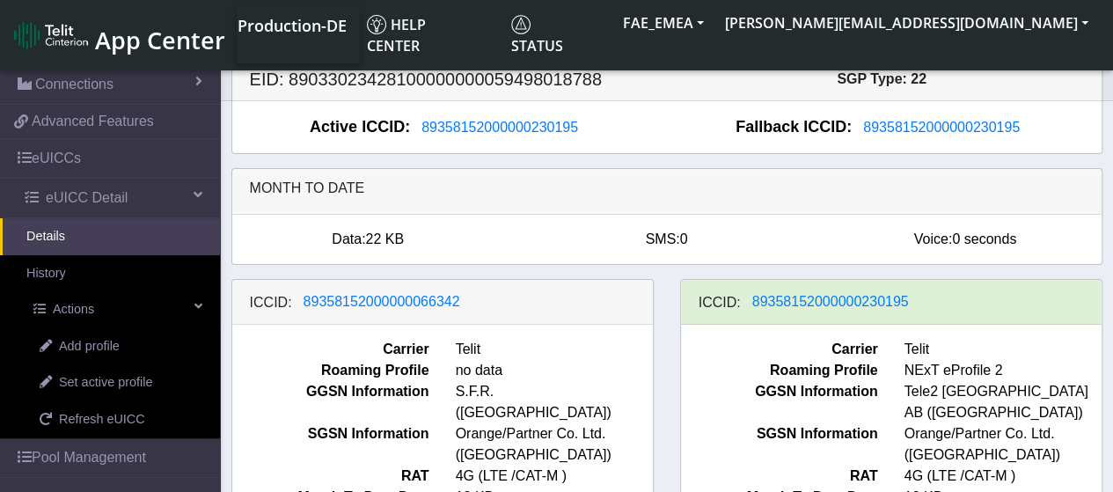
click at [1028, 398] on span "Tele2 [GEOGRAPHIC_DATA] AB ([GEOGRAPHIC_DATA])" at bounding box center [1002, 402] width 223 height 42
drag, startPoint x: 1022, startPoint y: 125, endPoint x: 925, endPoint y: 135, distance: 97.3
click at [840, 129] on div "Fallback ICCID: 89358152000000230195" at bounding box center [884, 127] width 434 height 24
click at [916, 125] on span "89358152000000230195" at bounding box center [941, 127] width 157 height 15
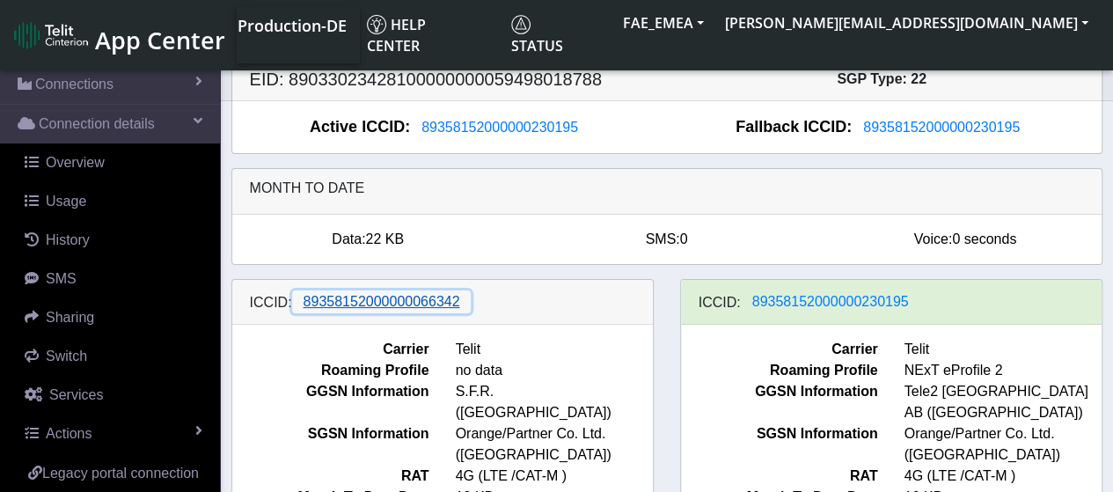
click at [377, 298] on span "89358152000000066342" at bounding box center [382, 301] width 157 height 15
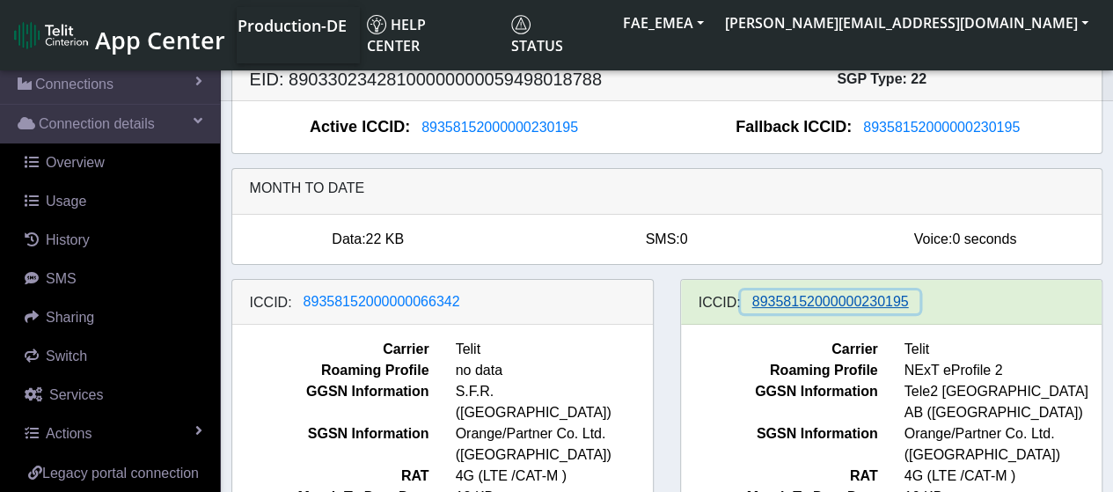
click at [850, 302] on span "89358152000000230195" at bounding box center [830, 301] width 157 height 15
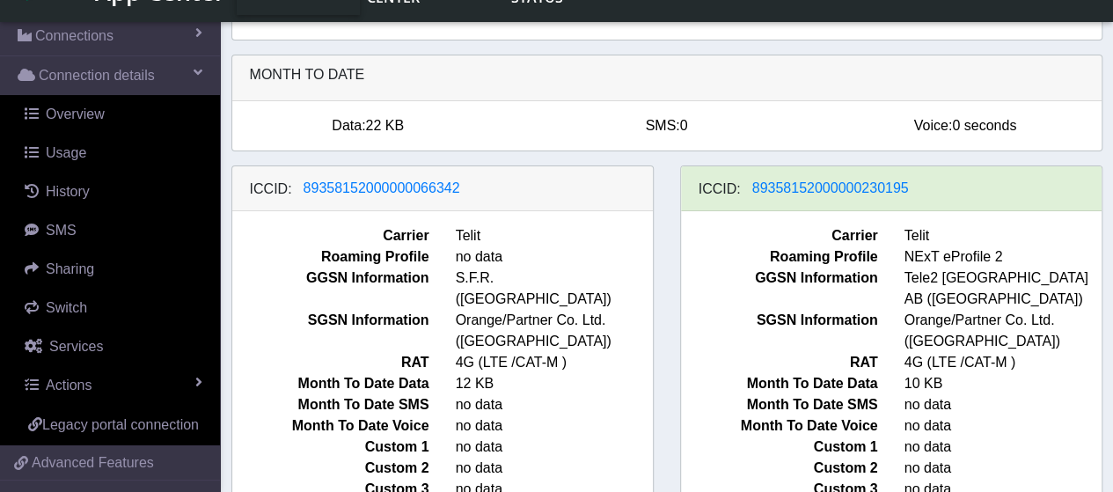
scroll to position [79, 0]
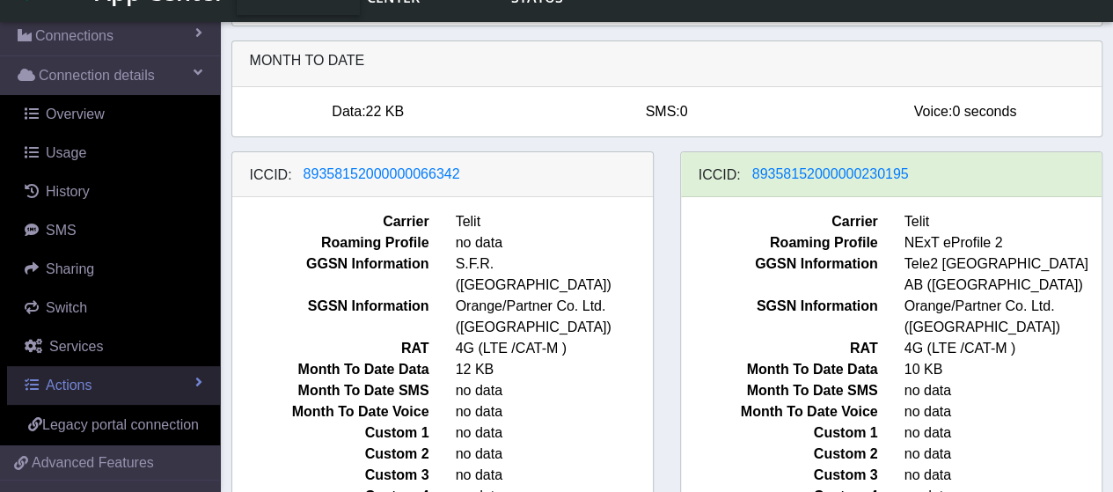
click at [135, 385] on link "Actions" at bounding box center [113, 385] width 213 height 39
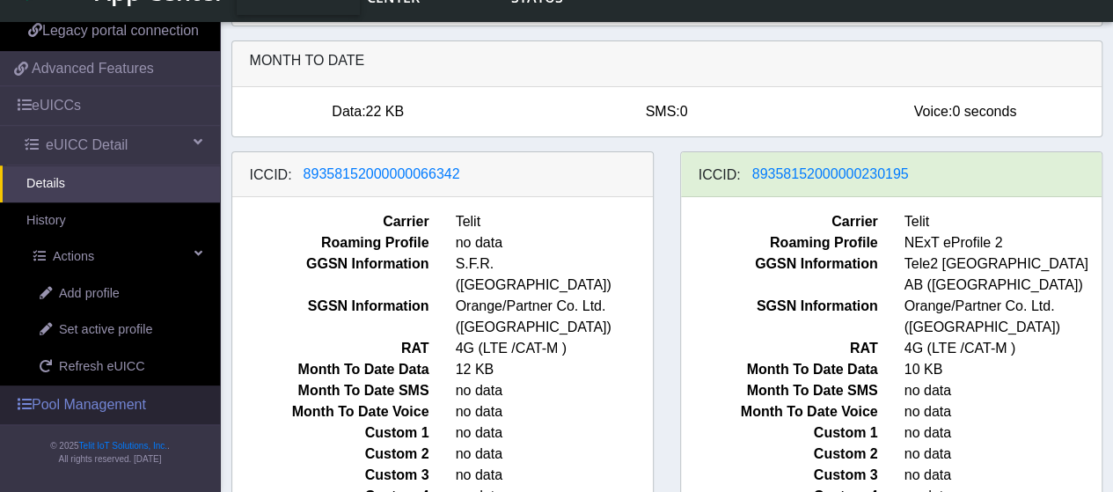
scroll to position [628, 0]
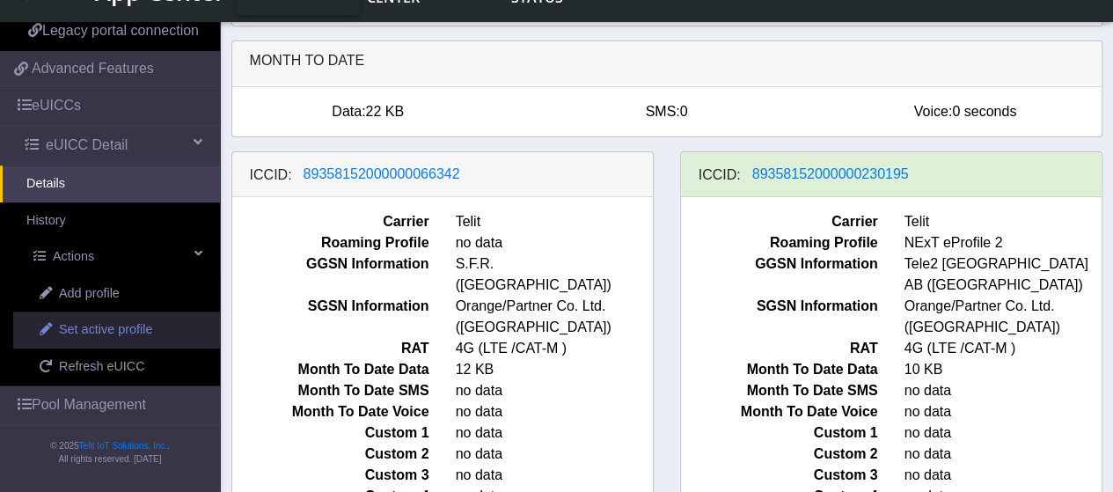
click at [114, 328] on span "Set active profile" at bounding box center [105, 329] width 93 height 19
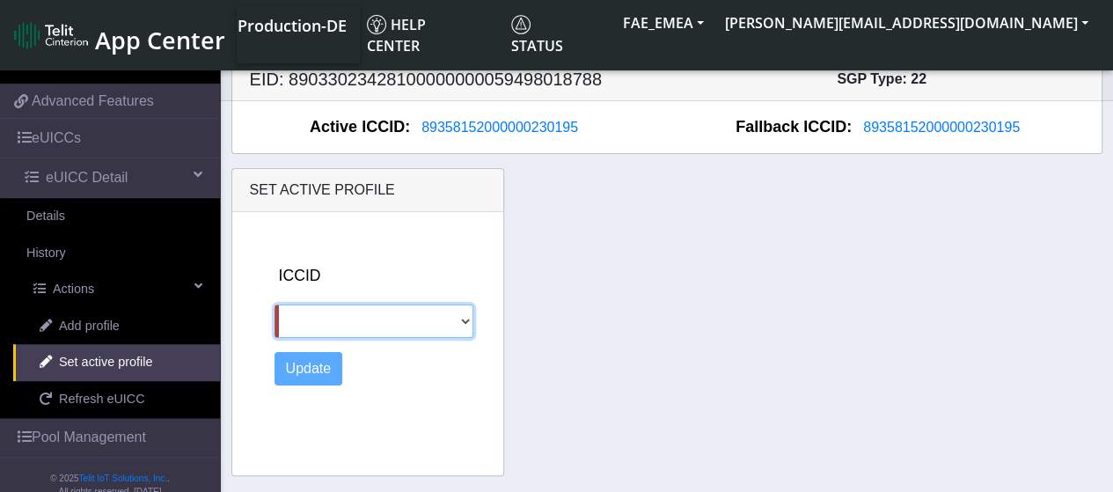
click at [388, 327] on select "89358152000000066342" at bounding box center [375, 320] width 200 height 33
select select "89358152000000066342"
click at [275, 304] on select "89358152000000066342" at bounding box center [375, 320] width 200 height 33
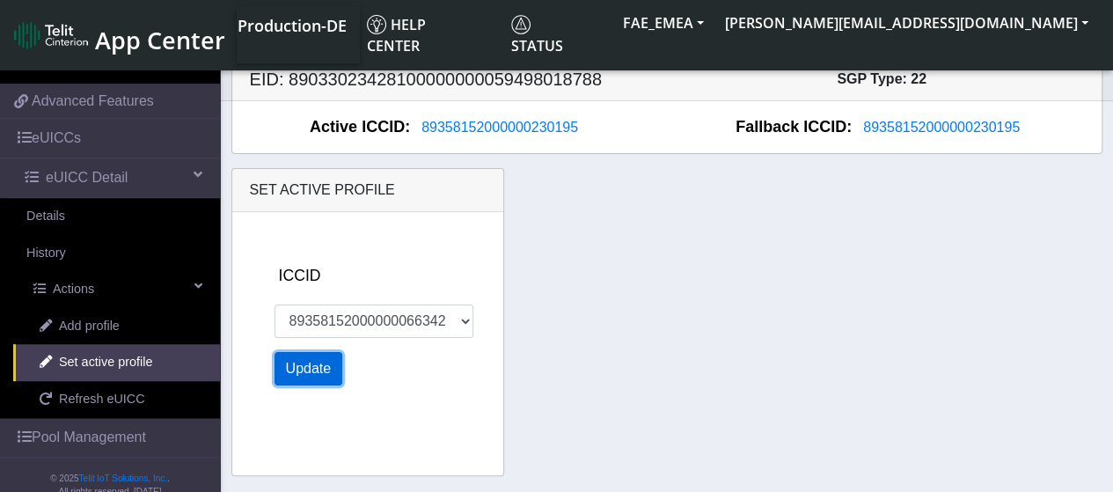
click at [298, 370] on button "Update" at bounding box center [309, 368] width 69 height 33
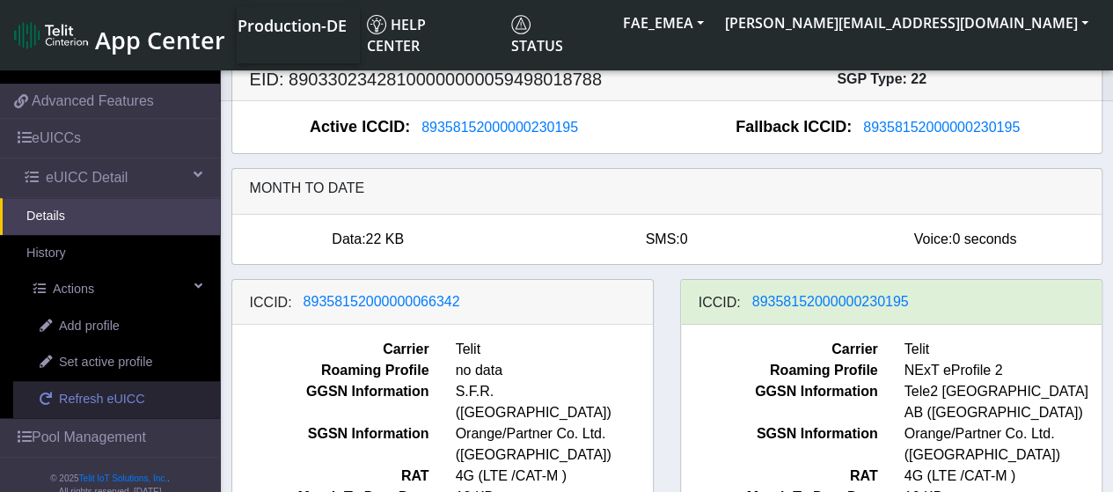
click at [92, 409] on span "Refresh eUICC" at bounding box center [102, 399] width 86 height 19
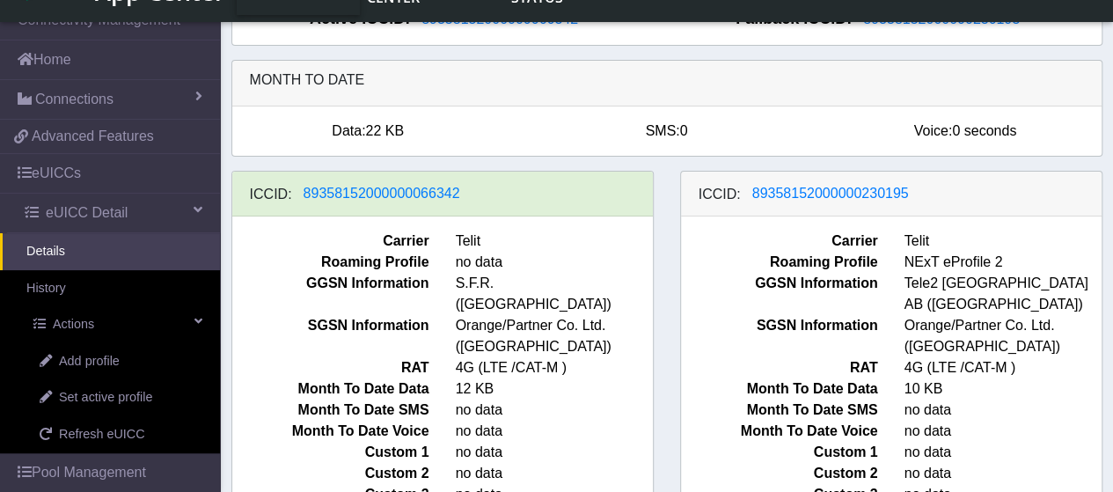
scroll to position [79, 0]
